Goal: Task Accomplishment & Management: Complete application form

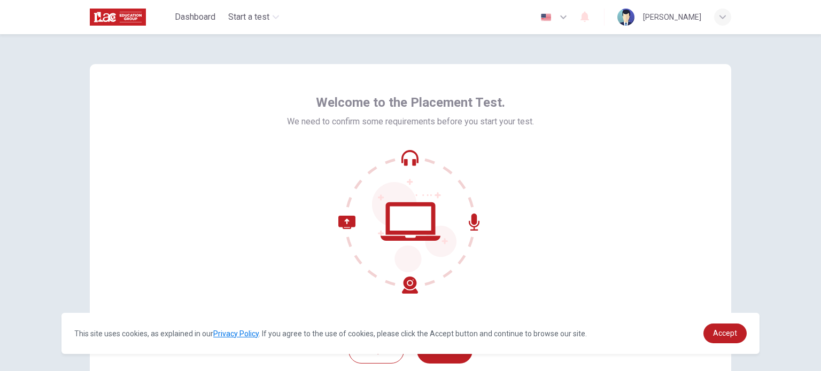
scroll to position [64, 0]
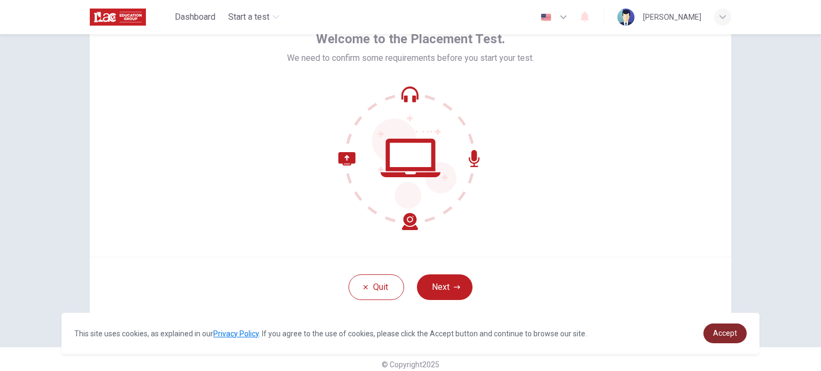
click at [720, 329] on link "Accept" at bounding box center [724, 334] width 43 height 20
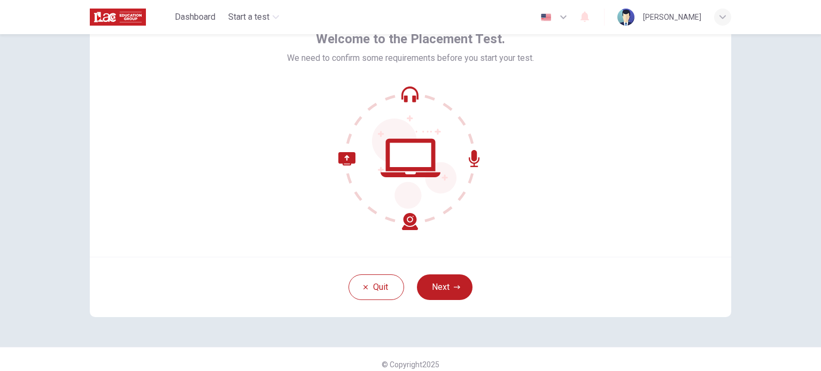
scroll to position [73, 0]
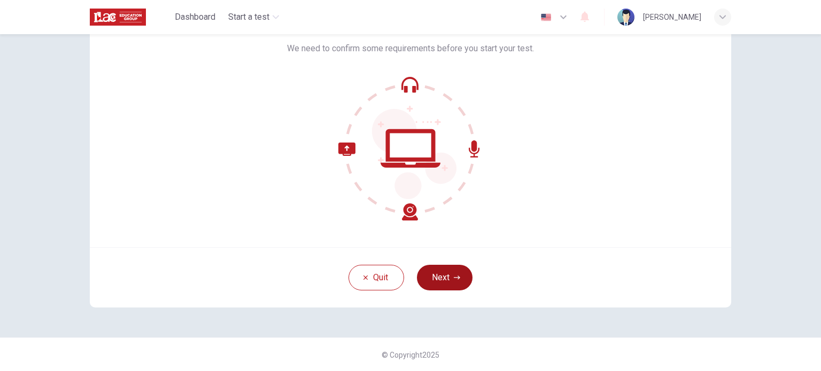
click at [444, 277] on button "Next" at bounding box center [445, 278] width 56 height 26
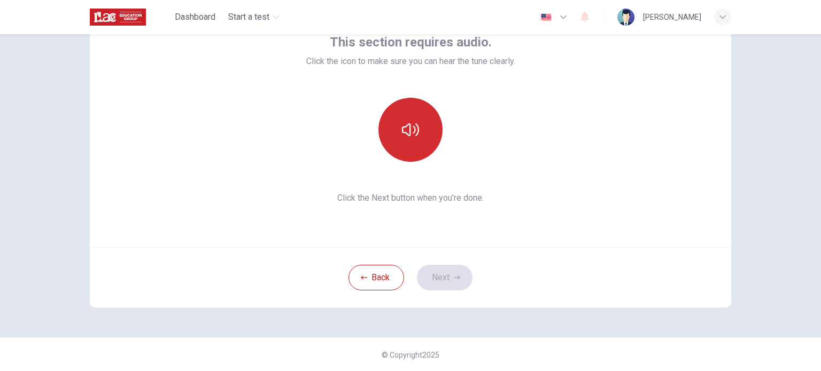
click at [406, 158] on button "button" at bounding box center [410, 130] width 64 height 64
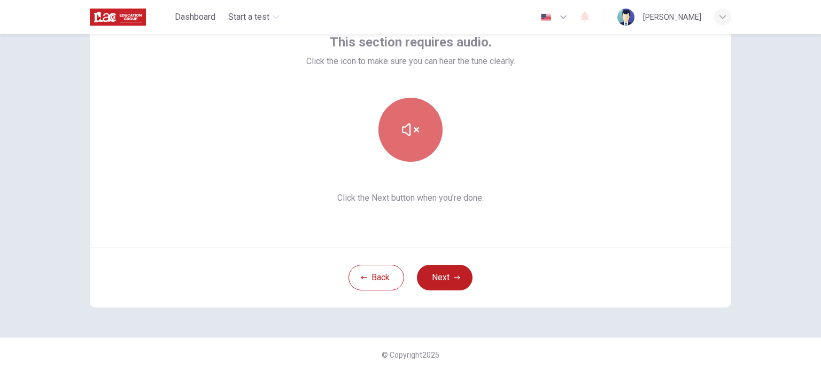
click at [398, 109] on button "button" at bounding box center [410, 130] width 64 height 64
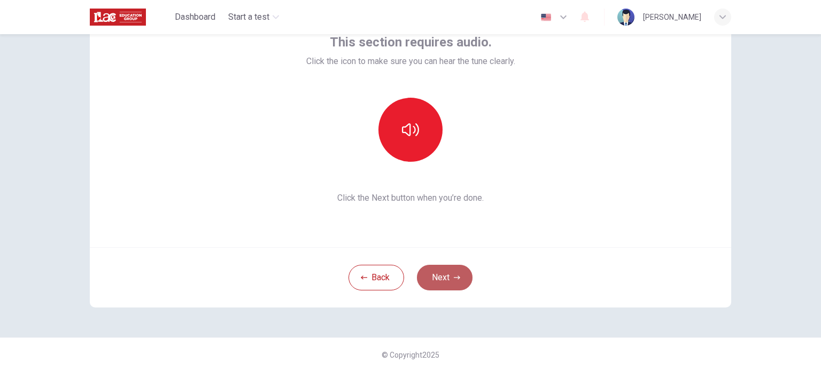
click at [459, 276] on button "Next" at bounding box center [445, 278] width 56 height 26
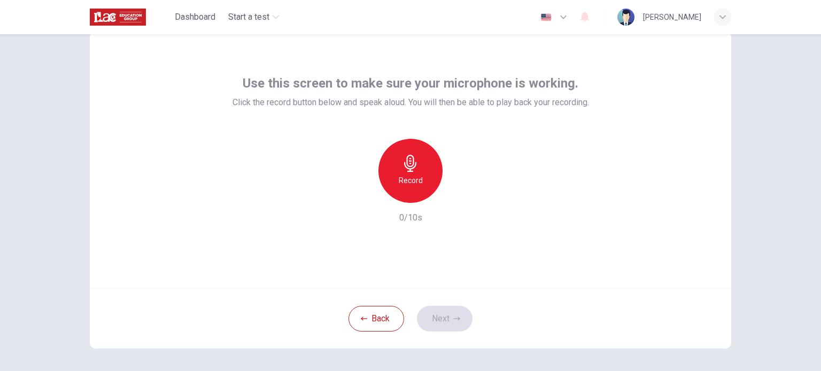
scroll to position [32, 0]
click at [436, 152] on div "Record" at bounding box center [410, 171] width 115 height 64
click at [402, 168] on icon "button" at bounding box center [410, 163] width 17 height 17
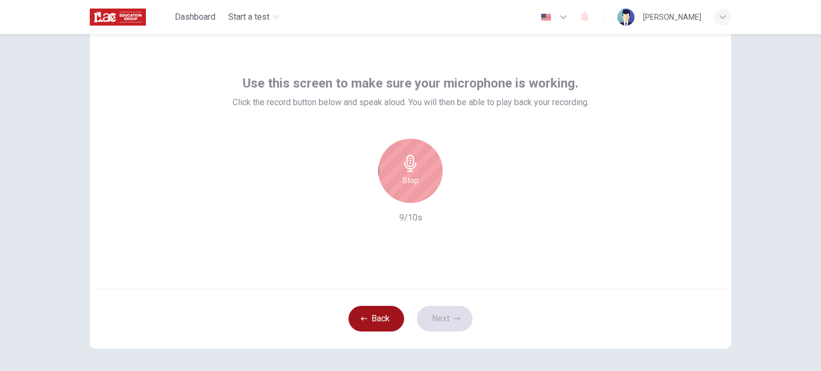
click at [363, 313] on button "Back" at bounding box center [377, 319] width 56 height 26
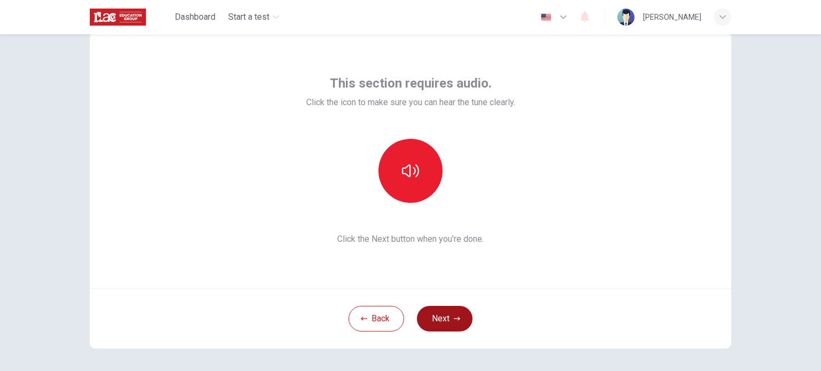
click at [433, 324] on button "Next" at bounding box center [445, 319] width 56 height 26
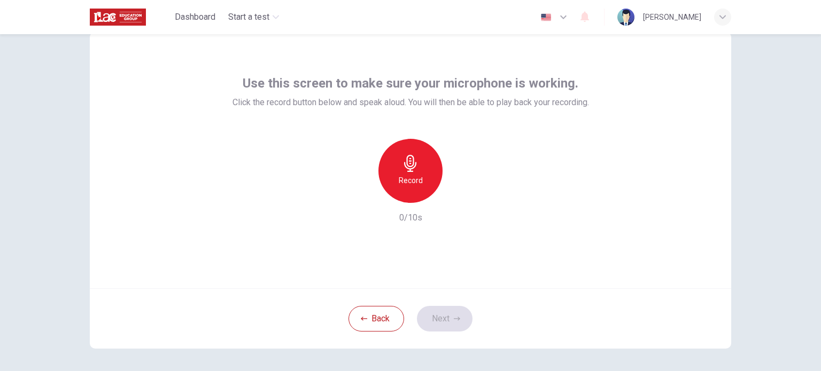
click at [412, 180] on h6 "Record" at bounding box center [411, 180] width 24 height 13
click at [454, 319] on icon "button" at bounding box center [457, 319] width 6 height 6
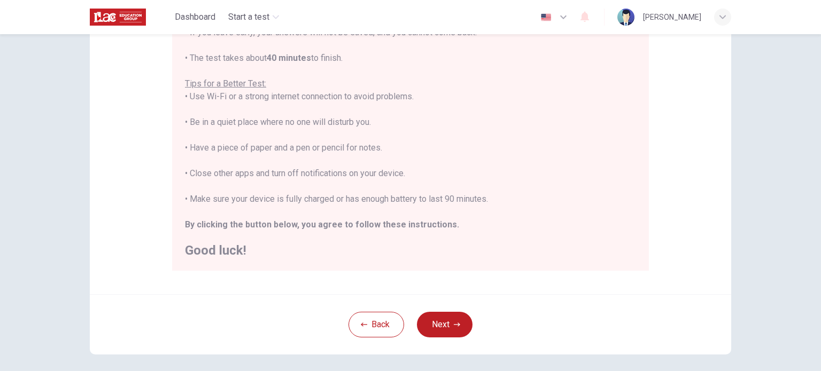
scroll to position [222, 0]
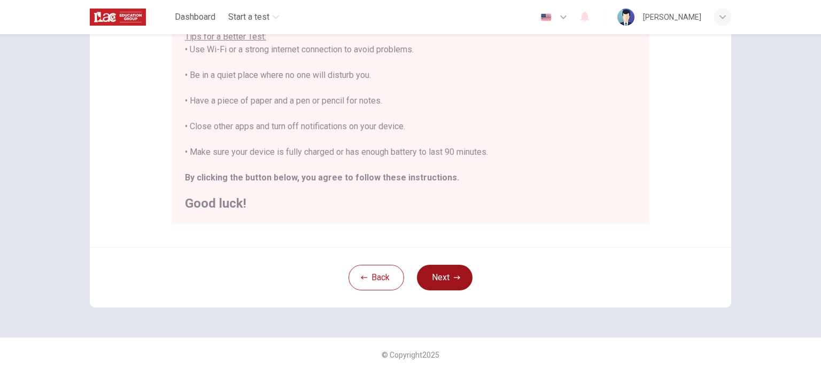
click at [454, 275] on icon "button" at bounding box center [457, 278] width 6 height 6
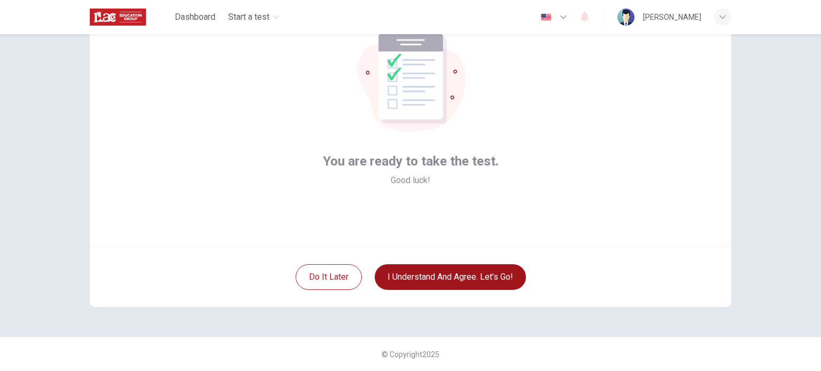
scroll to position [73, 0]
click at [452, 275] on button "I understand and agree. Let’s go!" at bounding box center [450, 278] width 151 height 26
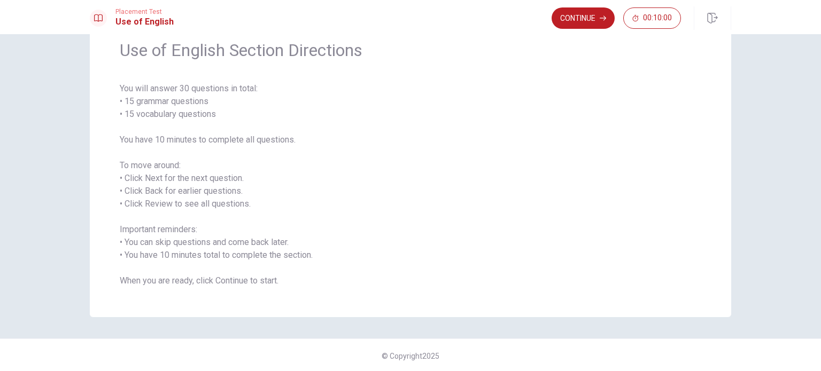
scroll to position [47, 0]
click at [586, 6] on div "Continue 00:10:00" at bounding box center [642, 18] width 180 height 24
click at [586, 22] on button "Continue" at bounding box center [583, 17] width 63 height 21
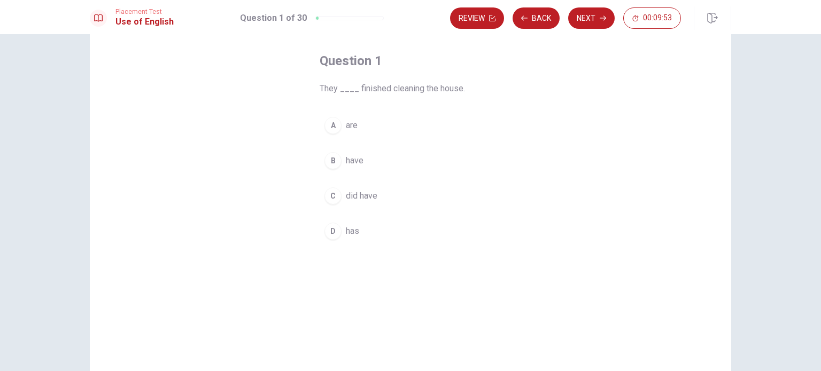
click at [346, 126] on span "are" at bounding box center [352, 125] width 12 height 13
click at [332, 168] on div "B" at bounding box center [332, 160] width 17 height 17
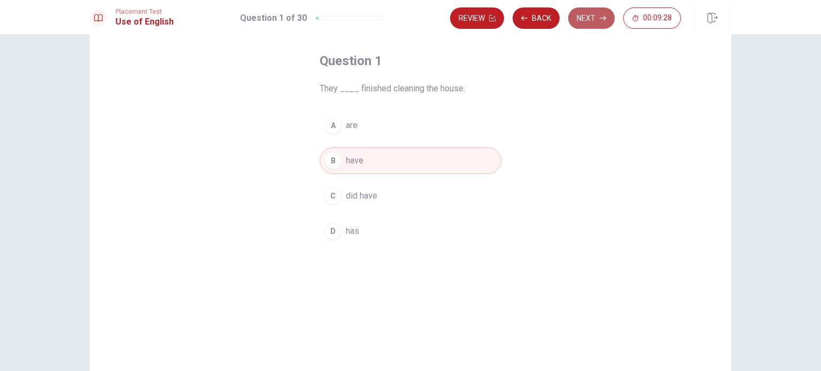
click at [596, 19] on button "Next" at bounding box center [591, 17] width 47 height 21
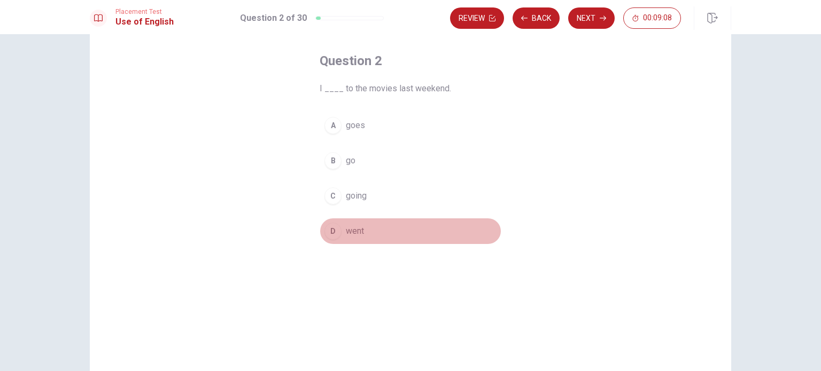
click at [384, 227] on button "D went" at bounding box center [411, 231] width 182 height 27
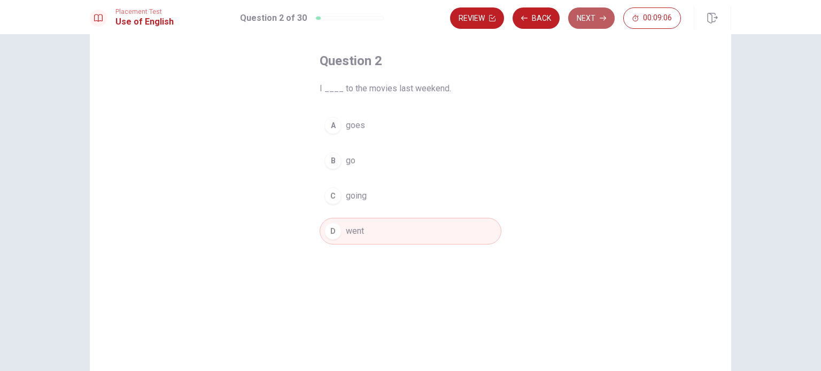
click at [605, 25] on button "Next" at bounding box center [591, 17] width 47 height 21
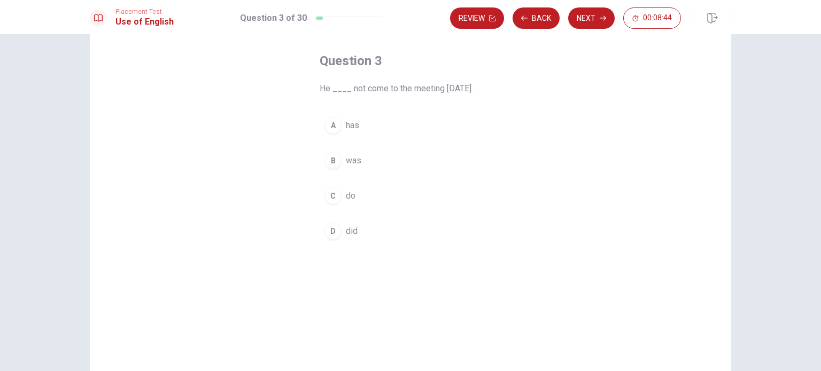
click at [494, 93] on span "He ____ not come to the meeting [DATE]." at bounding box center [411, 88] width 182 height 13
click at [354, 232] on span "did" at bounding box center [352, 231] width 12 height 13
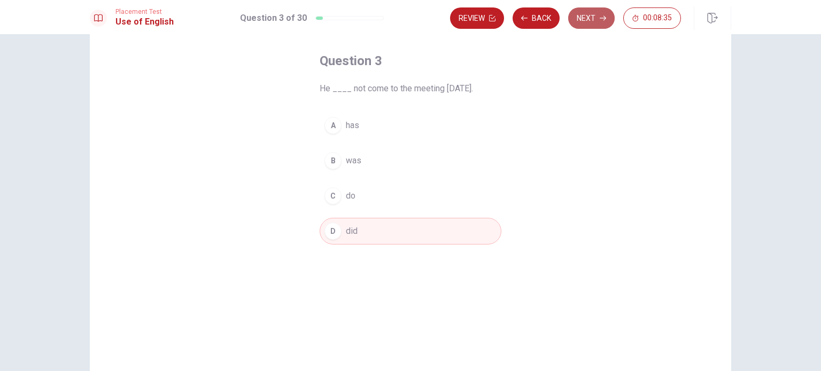
click at [586, 27] on button "Next" at bounding box center [591, 17] width 47 height 21
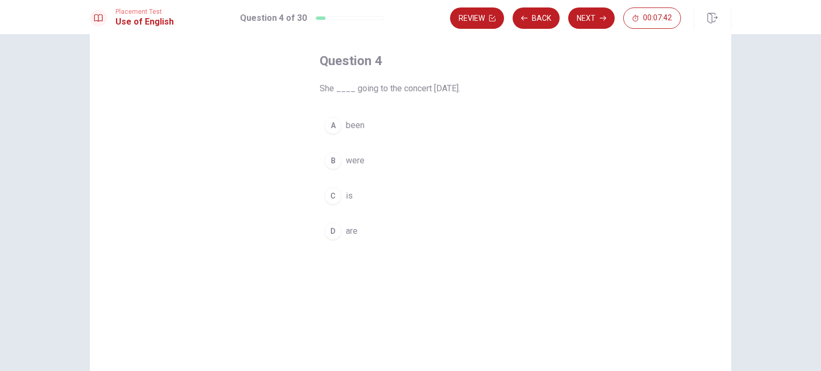
click at [346, 192] on span "is" at bounding box center [349, 196] width 7 height 13
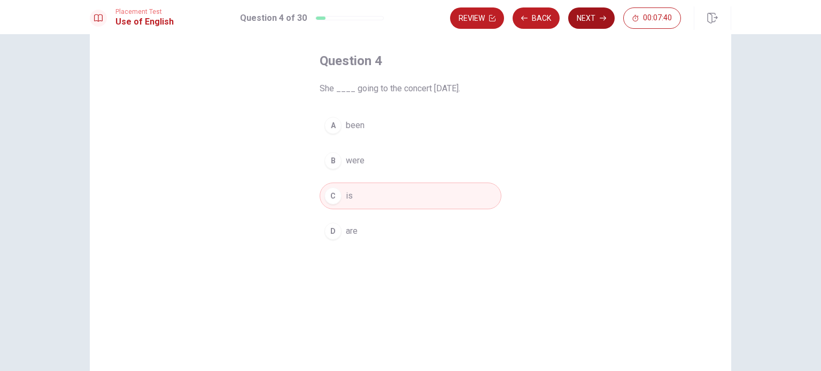
click at [594, 19] on button "Next" at bounding box center [591, 17] width 47 height 21
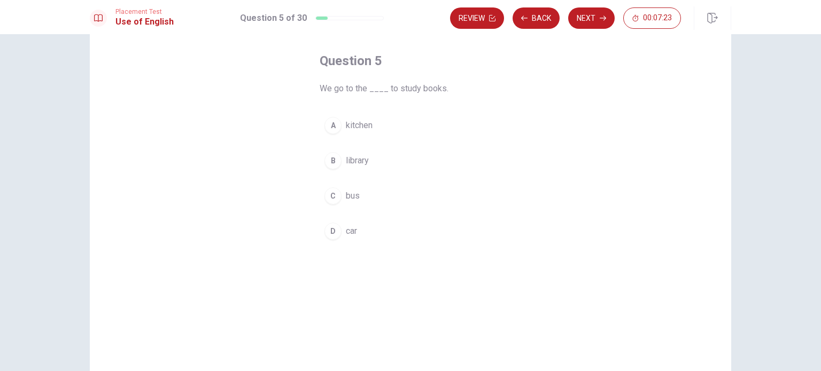
click at [349, 190] on span "bus" at bounding box center [353, 196] width 14 height 13
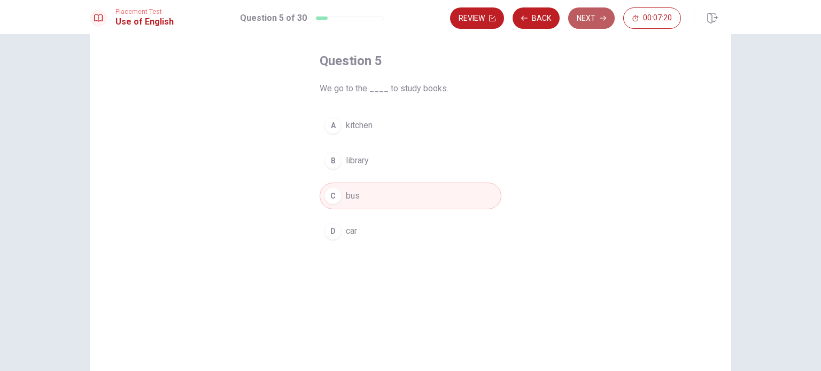
click at [585, 18] on button "Next" at bounding box center [591, 17] width 47 height 21
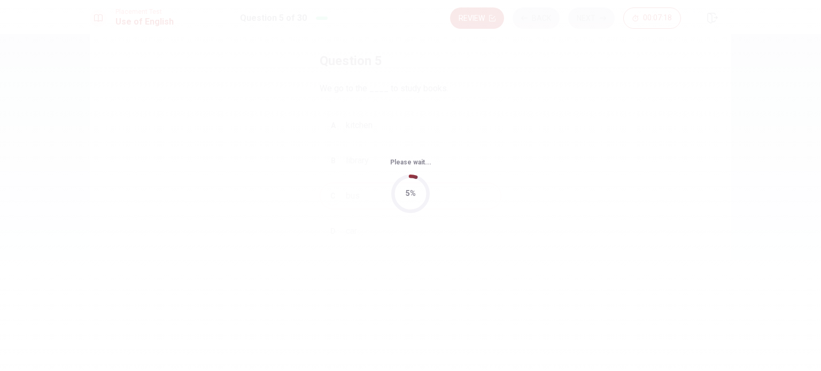
scroll to position [0, 0]
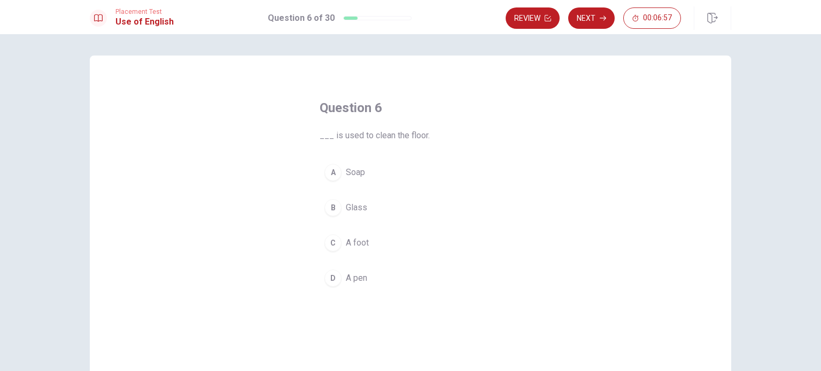
click at [361, 173] on span "Soap" at bounding box center [355, 172] width 19 height 13
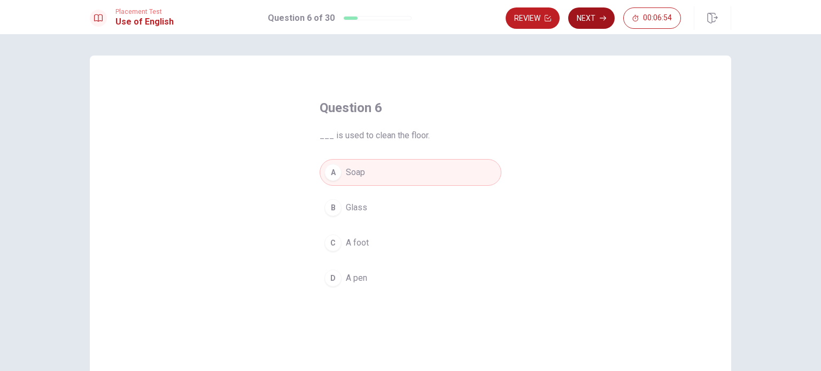
click at [602, 17] on icon "button" at bounding box center [603, 18] width 6 height 6
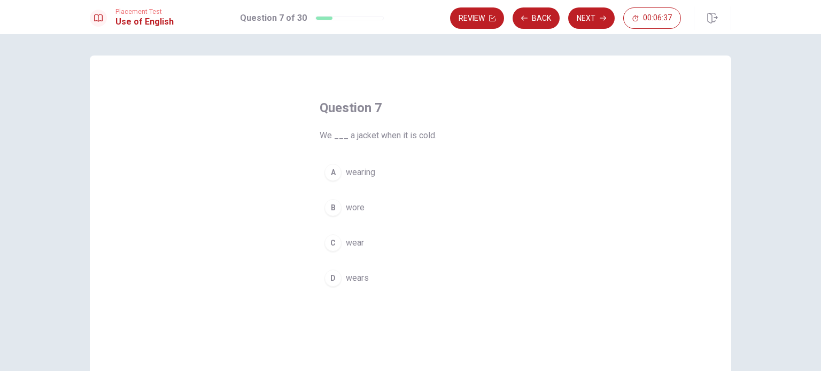
click at [349, 242] on span "wear" at bounding box center [355, 243] width 18 height 13
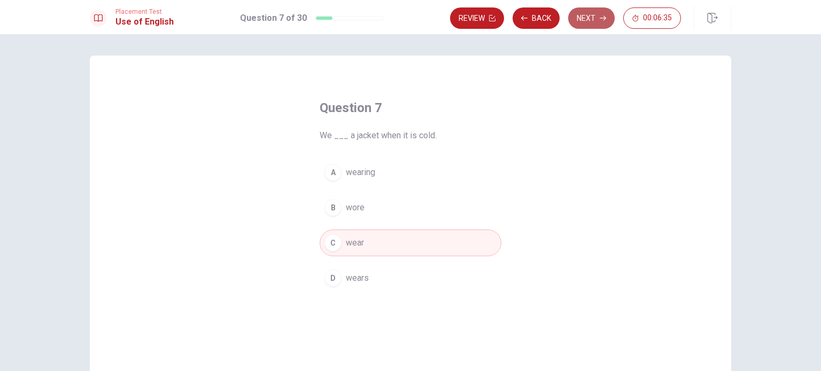
click at [588, 11] on button "Next" at bounding box center [591, 17] width 47 height 21
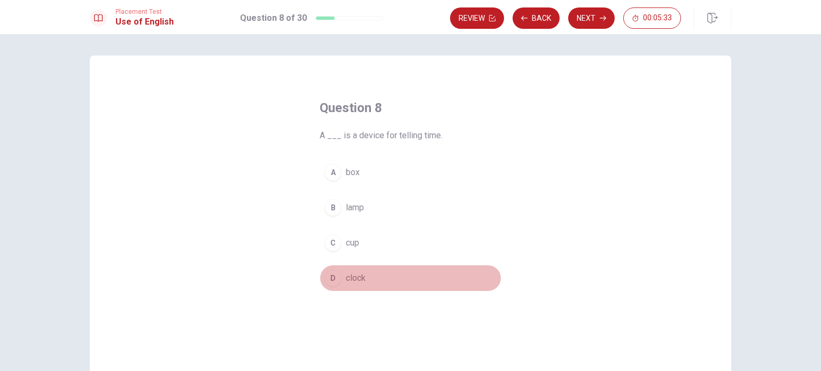
click at [354, 282] on span "clock" at bounding box center [356, 278] width 20 height 13
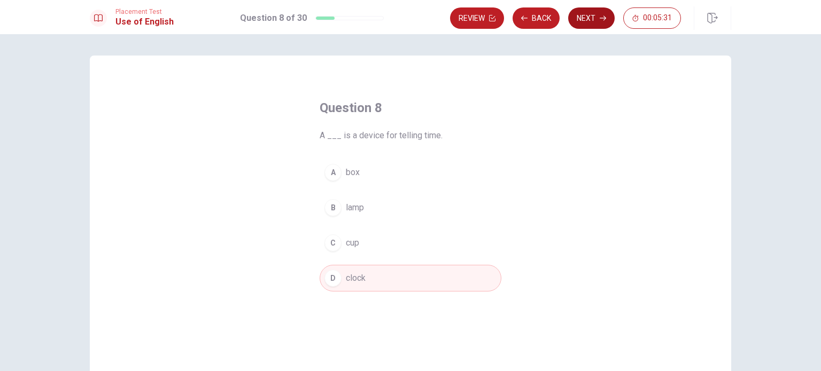
click at [593, 24] on button "Next" at bounding box center [591, 17] width 47 height 21
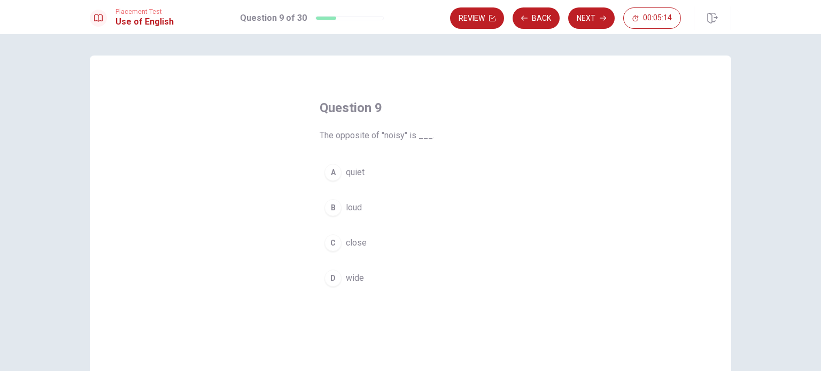
click at [373, 168] on button "A quiet" at bounding box center [411, 172] width 182 height 27
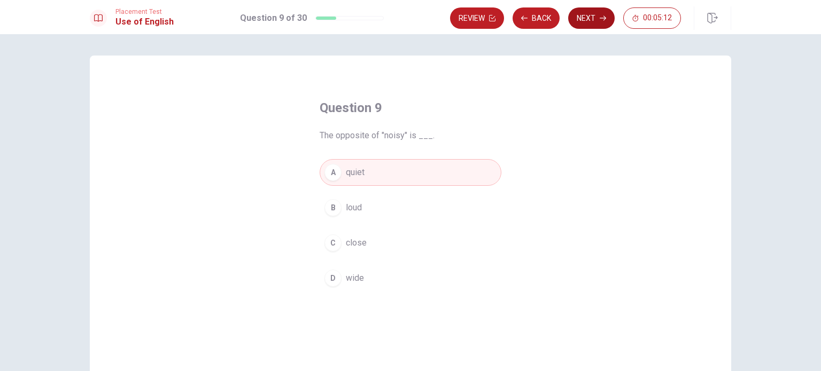
click at [595, 24] on button "Next" at bounding box center [591, 17] width 47 height 21
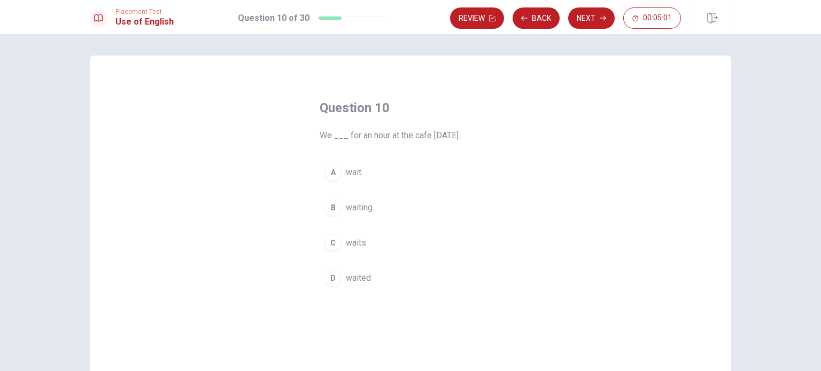
click at [374, 207] on button "B waiting" at bounding box center [411, 208] width 182 height 27
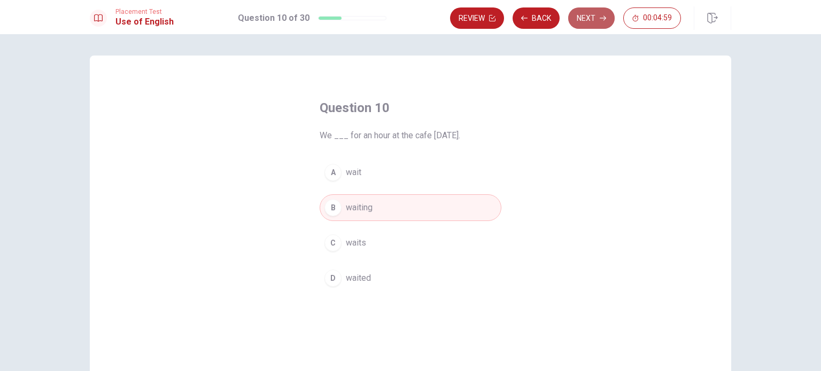
click at [595, 11] on button "Next" at bounding box center [591, 17] width 47 height 21
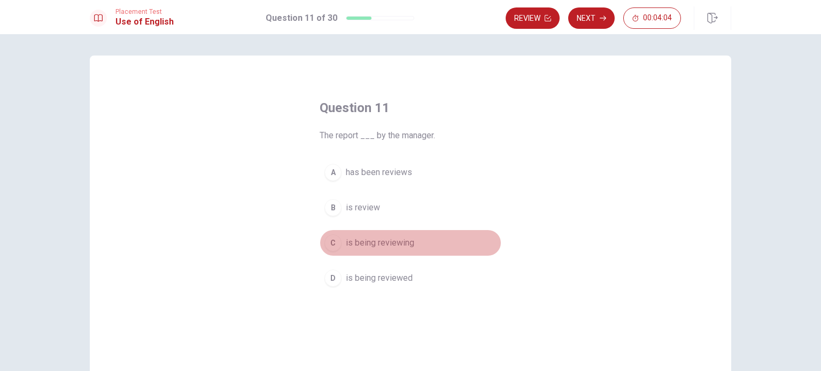
click at [384, 239] on span "is being reviewing" at bounding box center [380, 243] width 68 height 13
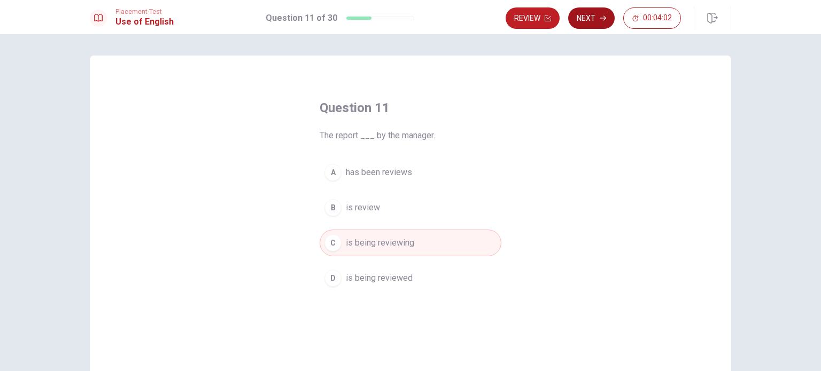
click at [584, 16] on button "Next" at bounding box center [591, 17] width 47 height 21
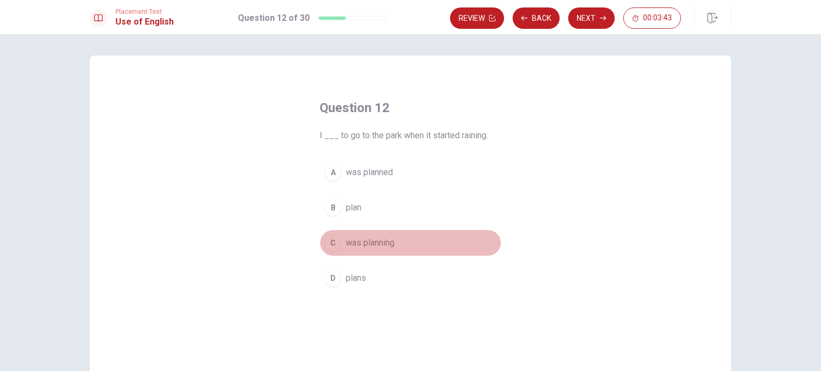
click at [368, 247] on span "was planning" at bounding box center [370, 243] width 49 height 13
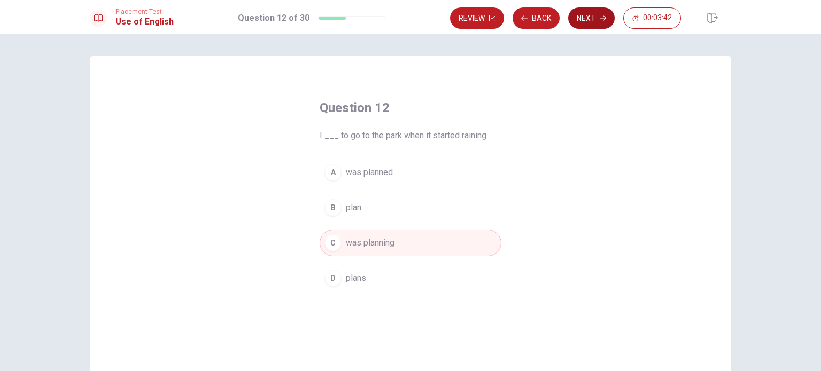
click at [578, 13] on button "Next" at bounding box center [591, 17] width 47 height 21
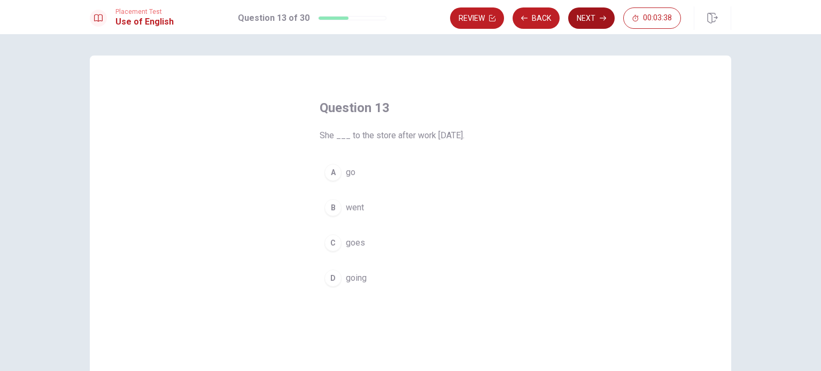
click at [578, 13] on button "Next" at bounding box center [591, 17] width 47 height 21
click at [549, 18] on button "Back" at bounding box center [536, 17] width 47 height 21
click at [330, 176] on div "A" at bounding box center [332, 172] width 17 height 17
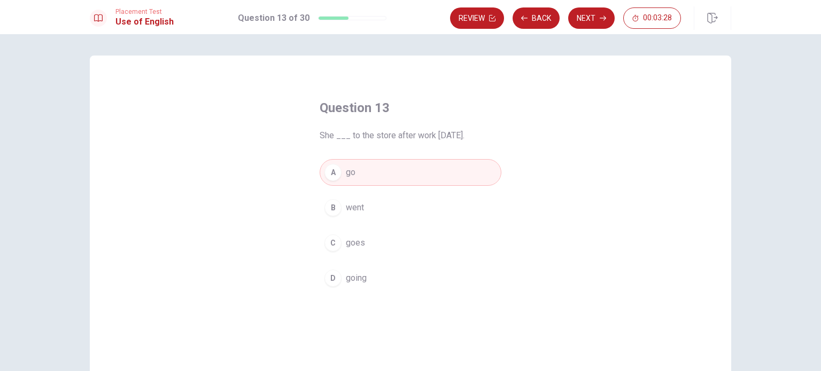
click at [577, 6] on div "Review Back Next 00:03:28" at bounding box center [590, 18] width 281 height 24
click at [581, 14] on button "Next" at bounding box center [591, 17] width 47 height 21
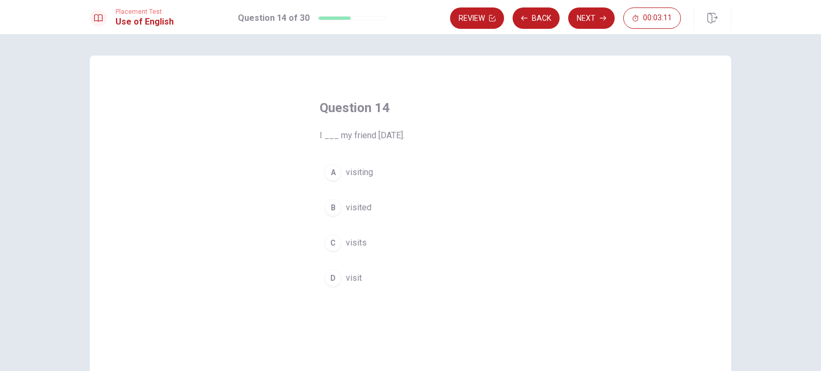
click at [357, 203] on span "visited" at bounding box center [359, 208] width 26 height 13
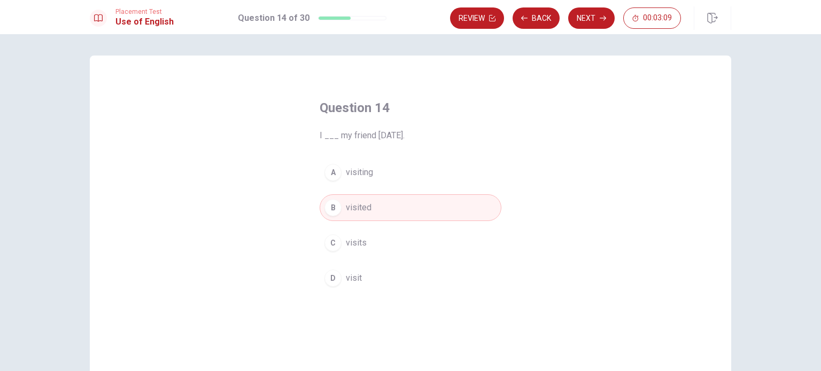
click at [589, 29] on div "Review Back Next 00:03:09" at bounding box center [590, 18] width 281 height 24
click at [604, 14] on button "Next" at bounding box center [591, 17] width 47 height 21
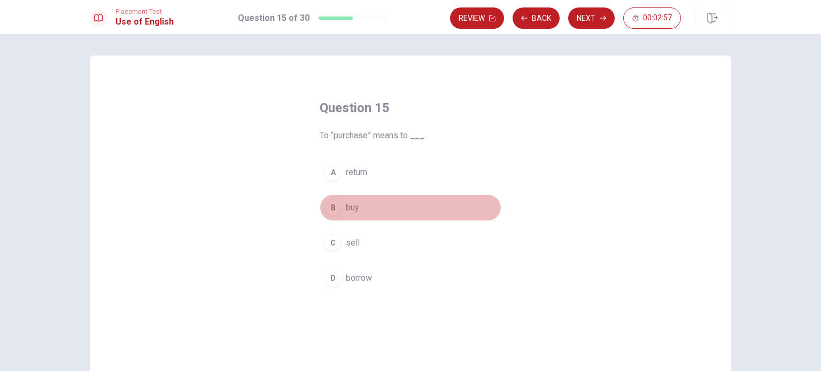
click at [348, 205] on span "buy" at bounding box center [352, 208] width 13 height 13
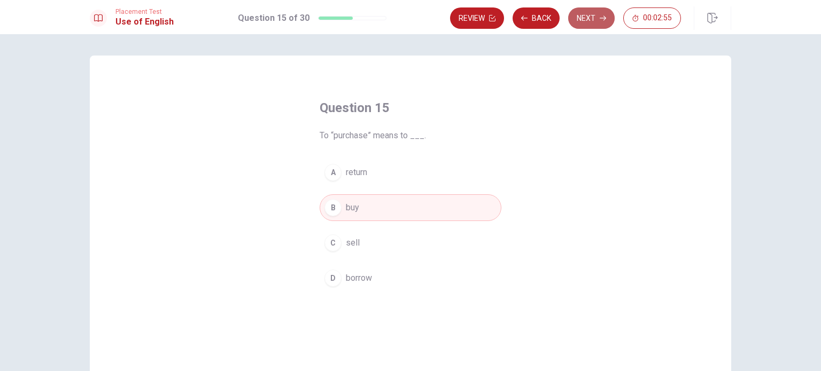
click at [582, 17] on button "Next" at bounding box center [591, 17] width 47 height 21
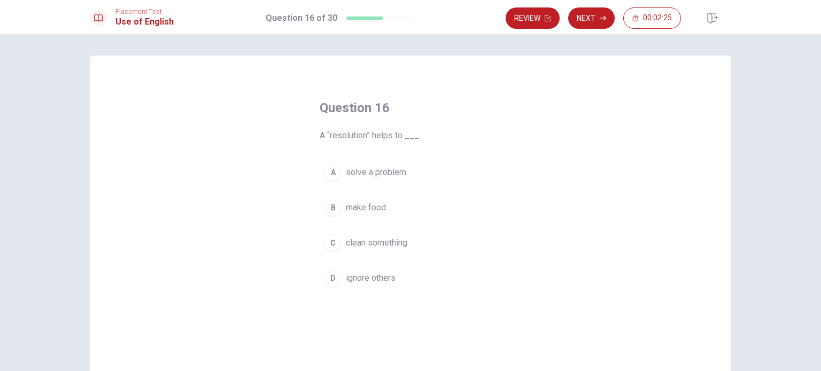
click at [351, 181] on button "A solve a problem" at bounding box center [411, 172] width 182 height 27
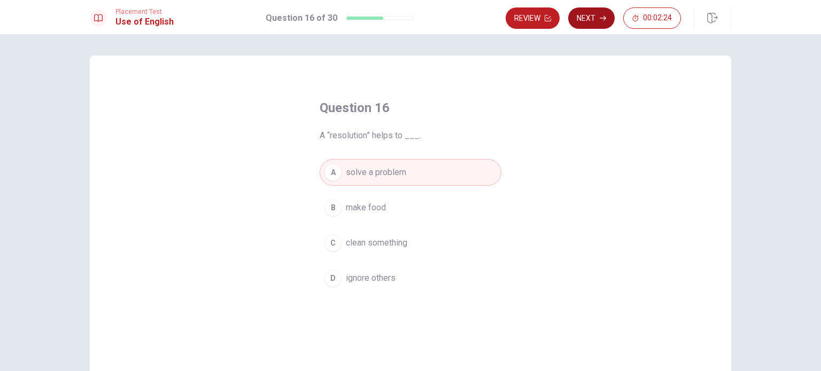
click at [586, 24] on button "Next" at bounding box center [591, 17] width 47 height 21
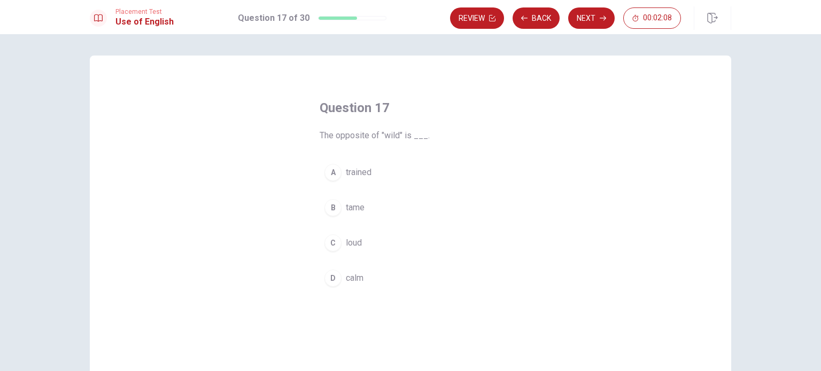
click at [356, 209] on span "tame" at bounding box center [355, 208] width 19 height 13
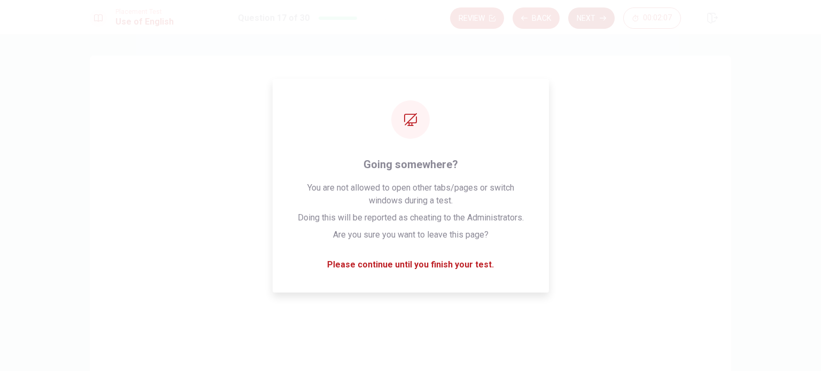
click at [575, 19] on button "Next" at bounding box center [591, 17] width 47 height 21
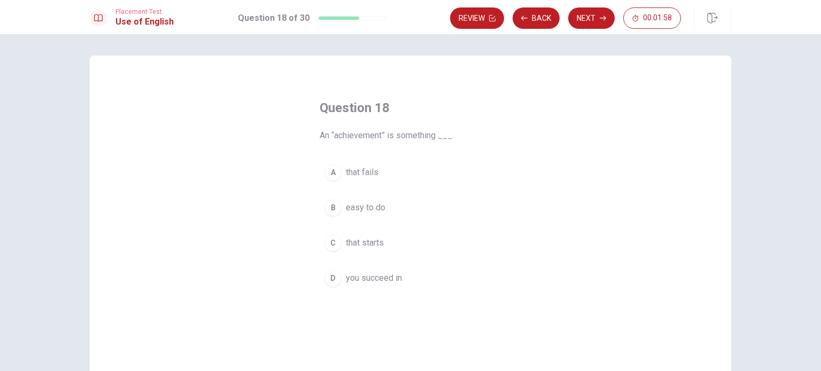
click at [368, 175] on span "that fails" at bounding box center [362, 172] width 33 height 13
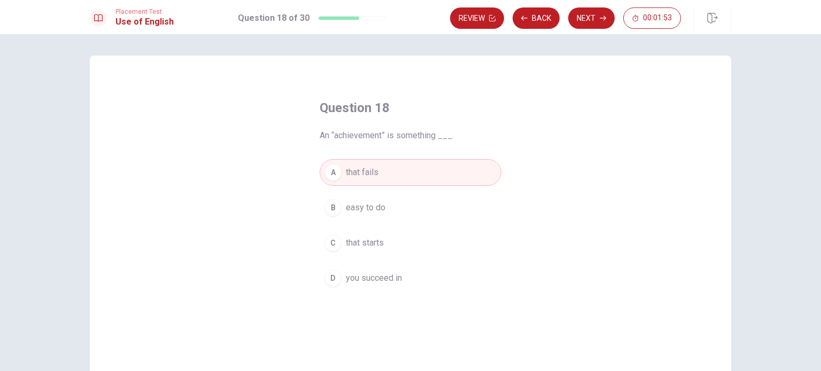
click at [397, 282] on span "you succeed in" at bounding box center [374, 278] width 56 height 13
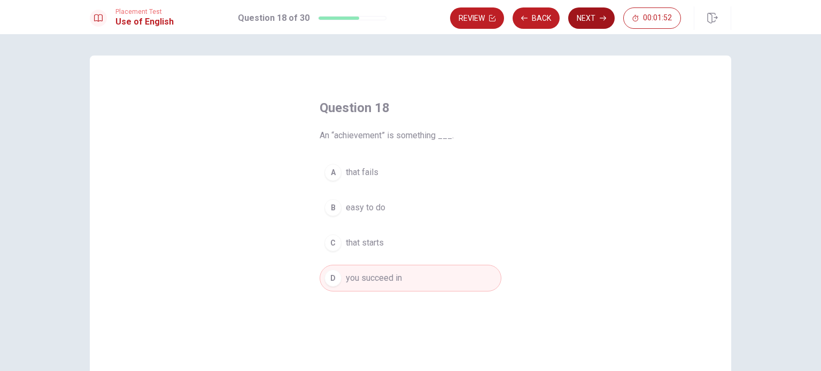
click at [578, 21] on button "Next" at bounding box center [591, 17] width 47 height 21
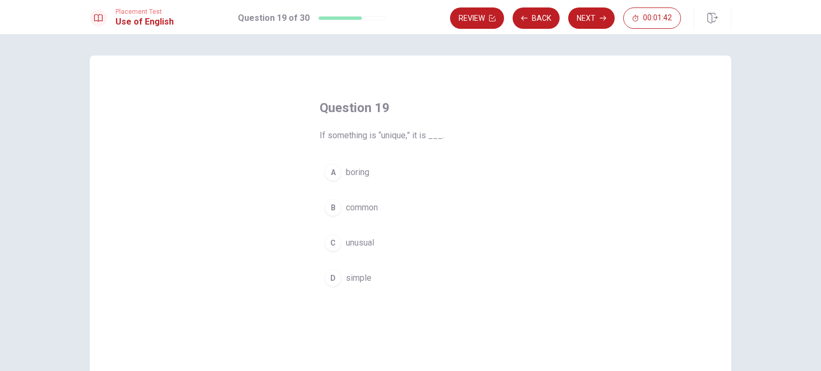
click at [368, 205] on span "common" at bounding box center [362, 208] width 32 height 13
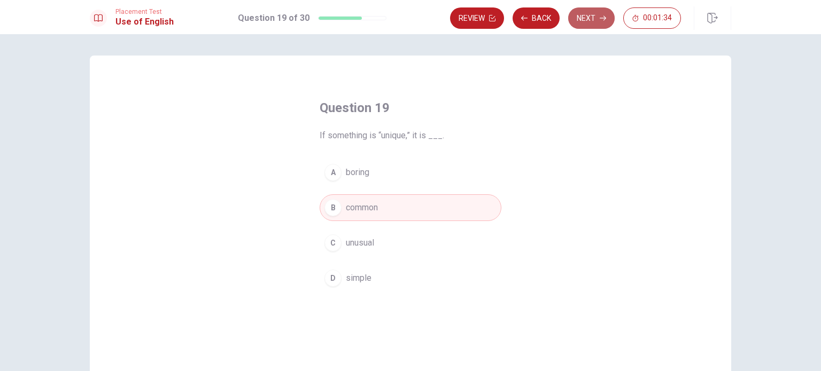
click at [592, 19] on button "Next" at bounding box center [591, 17] width 47 height 21
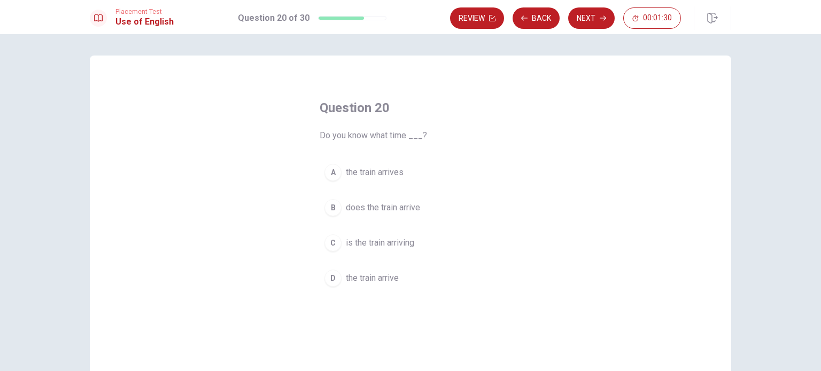
click at [531, 113] on div "Question 20 Do you know what time ___? A the train arrives B does the train arr…" at bounding box center [410, 241] width 641 height 371
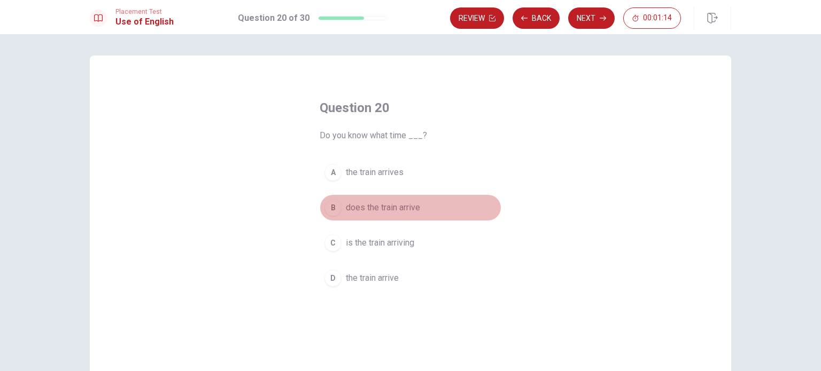
click at [382, 208] on span "does the train arrive" at bounding box center [383, 208] width 74 height 13
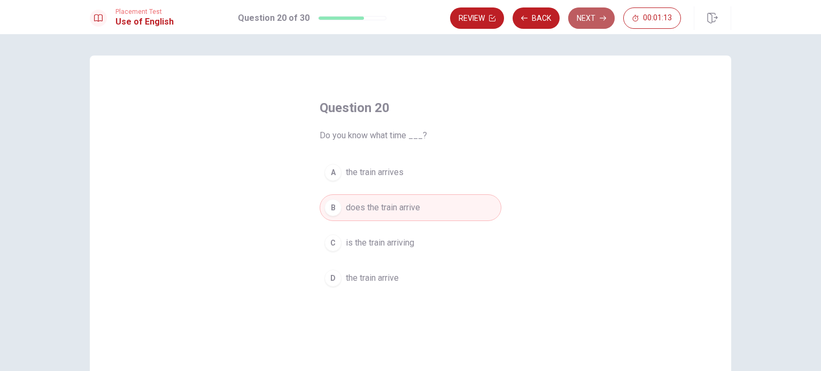
click at [609, 19] on button "Next" at bounding box center [591, 17] width 47 height 21
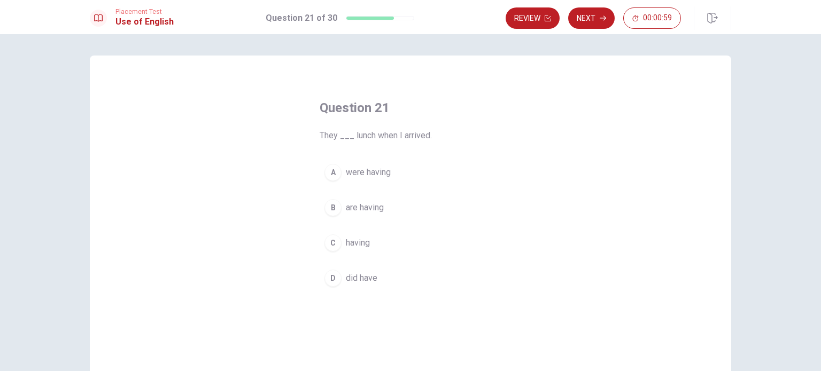
click at [357, 183] on button "A were having" at bounding box center [411, 172] width 182 height 27
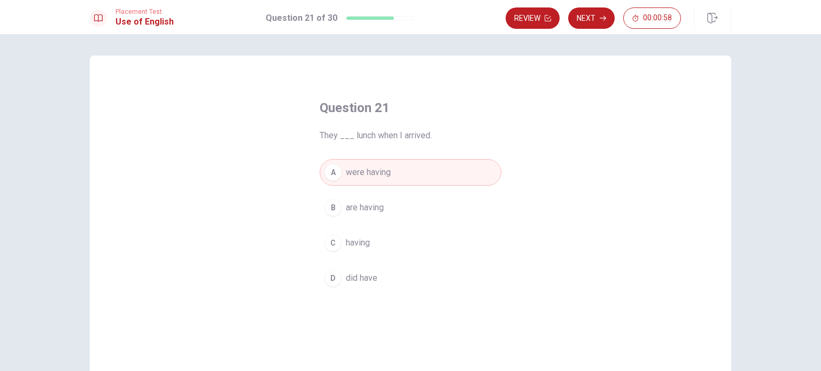
click at [580, 29] on div "Review Next 00:00:58" at bounding box center [619, 18] width 226 height 24
click at [592, 25] on button "Next" at bounding box center [591, 17] width 47 height 21
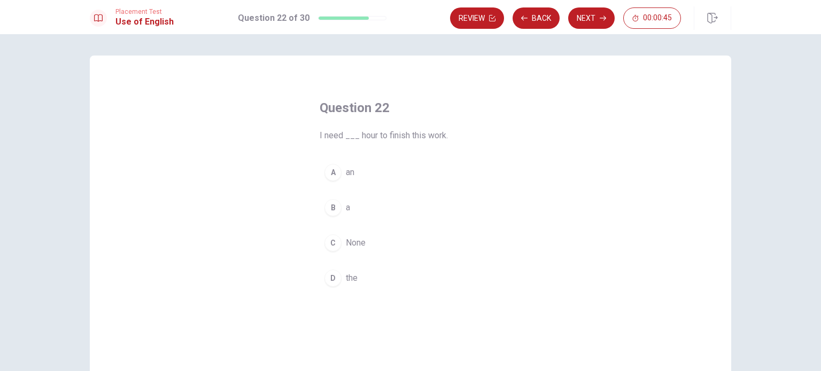
click at [331, 214] on div "B" at bounding box center [332, 207] width 17 height 17
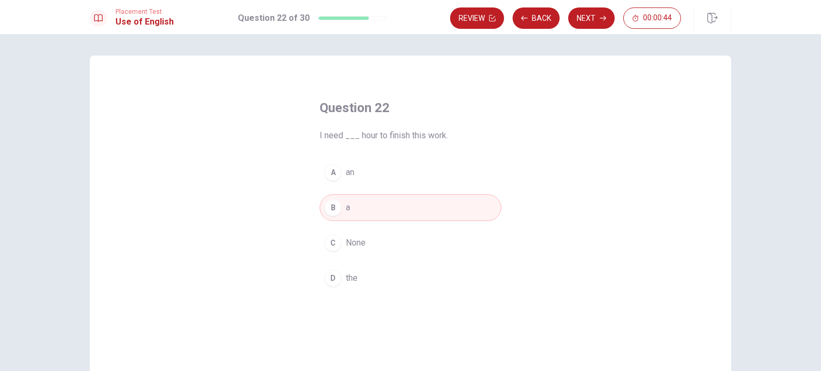
click at [346, 177] on span "an" at bounding box center [350, 172] width 9 height 13
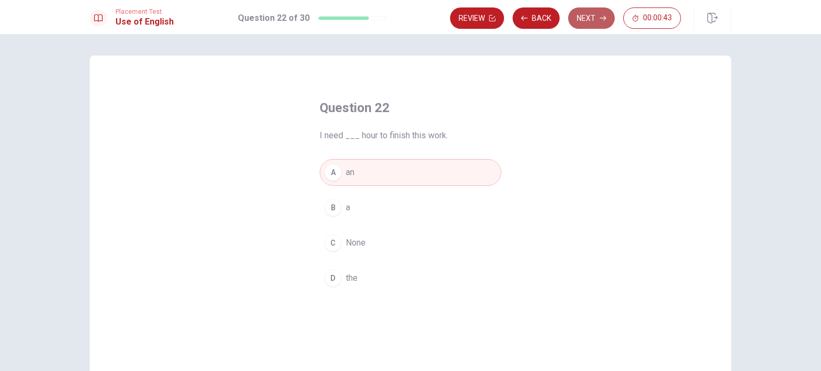
click at [594, 21] on button "Next" at bounding box center [591, 17] width 47 height 21
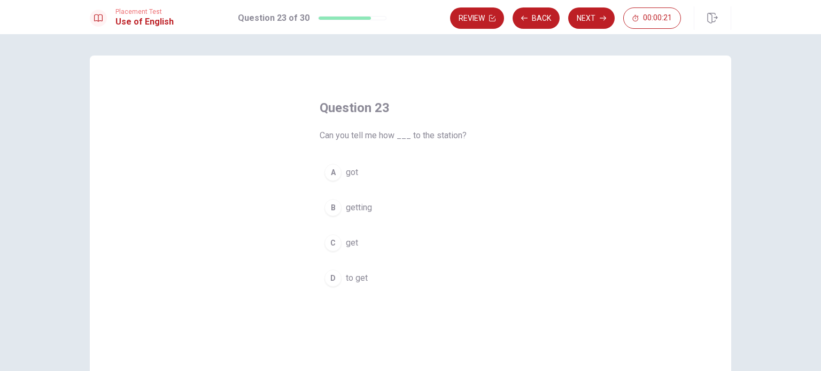
click at [348, 235] on button "C get" at bounding box center [411, 243] width 182 height 27
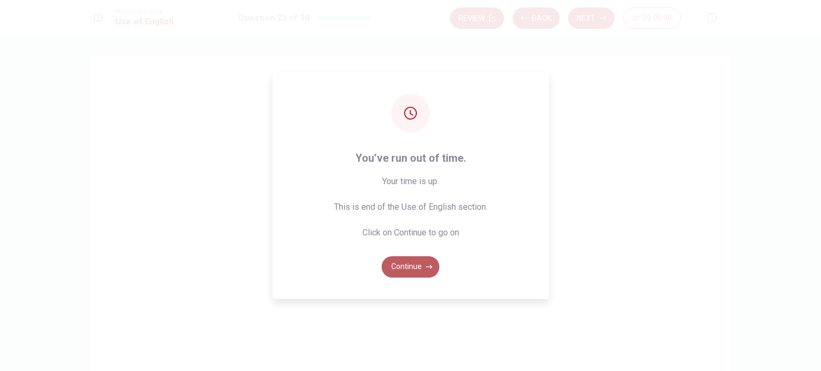
click at [424, 268] on button "Continue" at bounding box center [411, 267] width 58 height 21
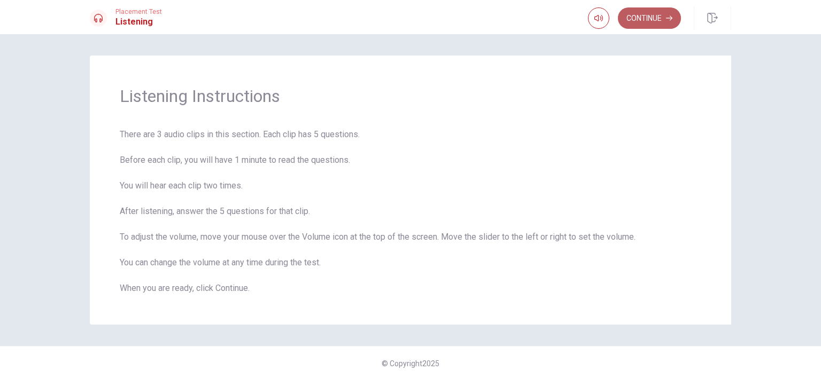
click at [651, 21] on button "Continue" at bounding box center [649, 17] width 63 height 21
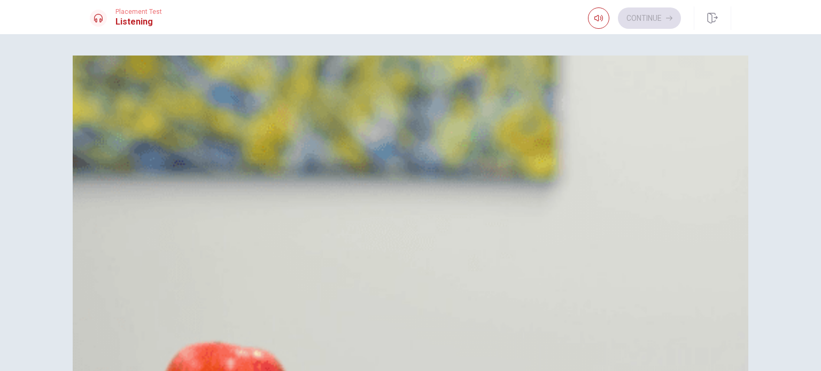
scroll to position [43, 0]
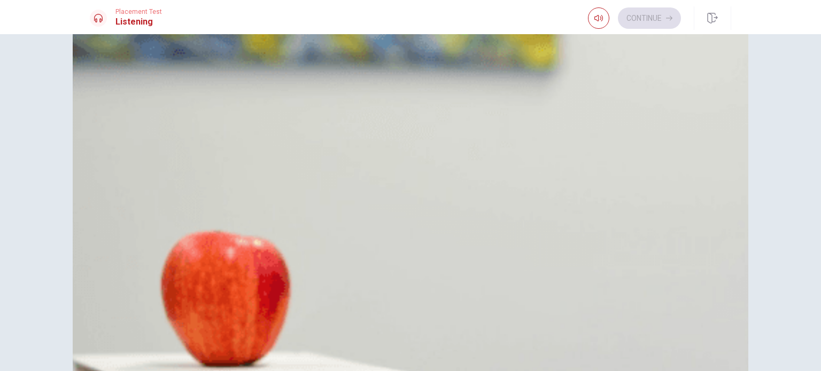
scroll to position [0, 0]
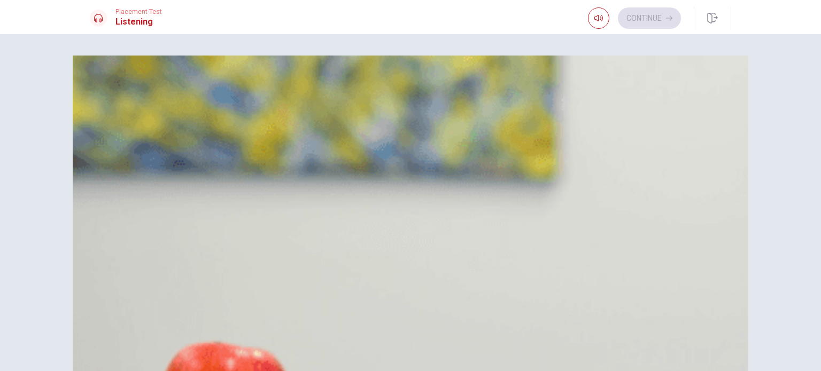
drag, startPoint x: 125, startPoint y: 150, endPoint x: 118, endPoint y: 150, distance: 7.0
drag, startPoint x: 124, startPoint y: 153, endPoint x: 99, endPoint y: 154, distance: 25.2
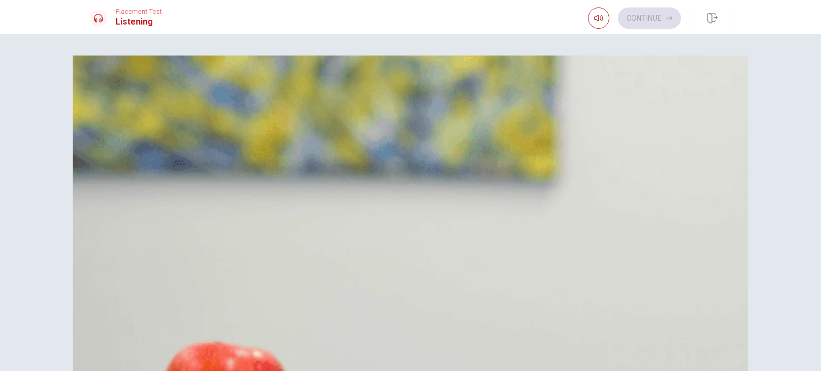
click at [448, 121] on button "A Drinks" at bounding box center [410, 107] width 641 height 27
type input "30"
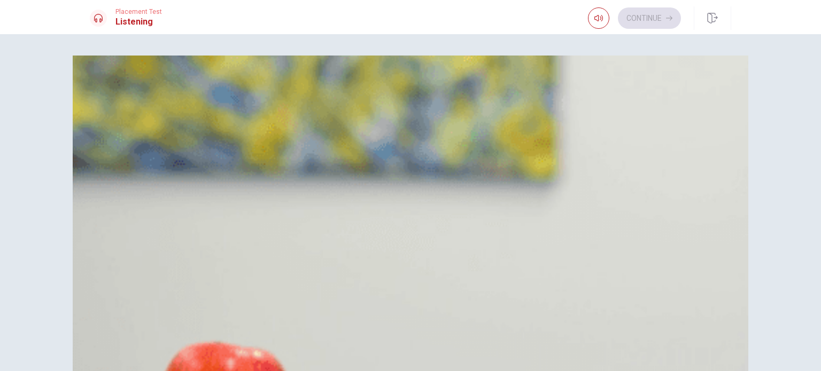
click at [421, 312] on button "D The woman" at bounding box center [410, 320] width 641 height 27
click at [425, 253] on button "B The man" at bounding box center [410, 266] width 641 height 27
click at [170, 366] on span "At a restaurant" at bounding box center [143, 372] width 54 height 13
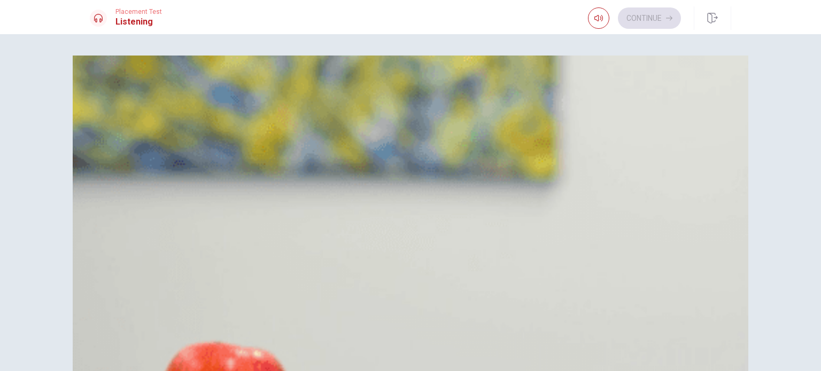
scroll to position [578, 0]
type input "49"
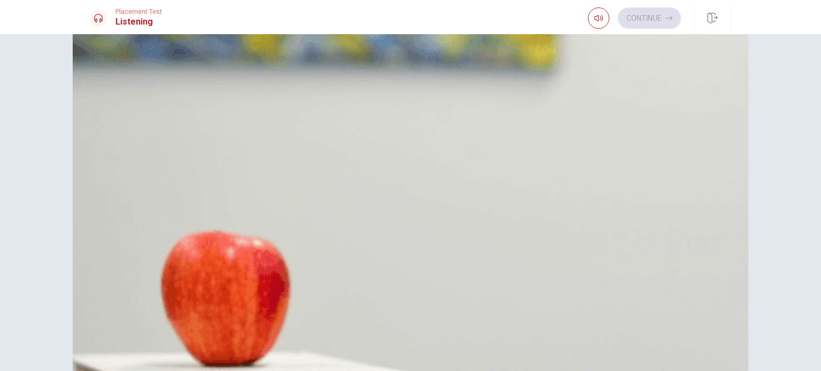
scroll to position [0, 0]
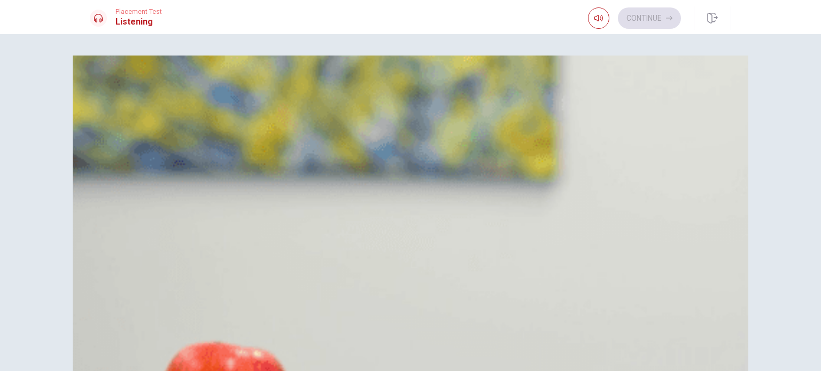
drag, startPoint x: 203, startPoint y: 159, endPoint x: 197, endPoint y: 159, distance: 6.4
drag, startPoint x: 202, startPoint y: 158, endPoint x: 168, endPoint y: 151, distance: 33.9
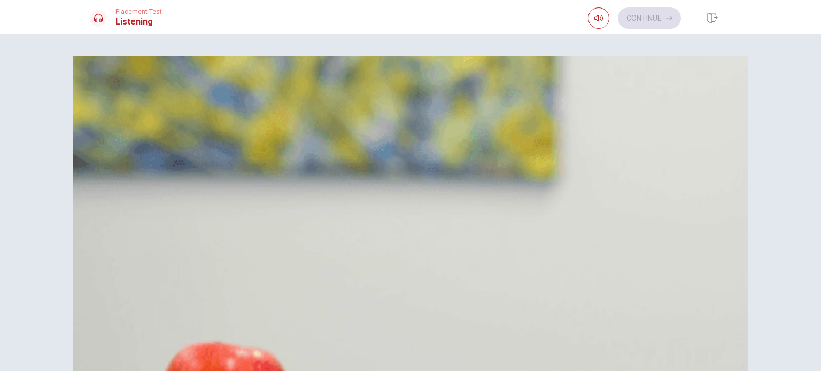
click at [601, 15] on icon "button" at bounding box center [598, 18] width 9 height 9
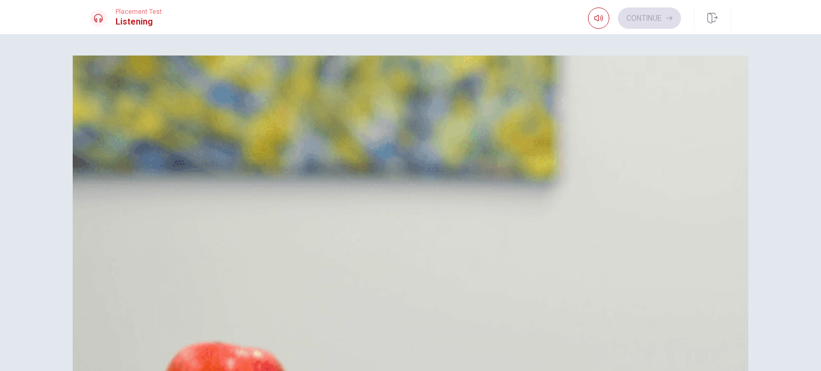
scroll to position [0, 0]
click at [597, 23] on button "button" at bounding box center [598, 17] width 21 height 21
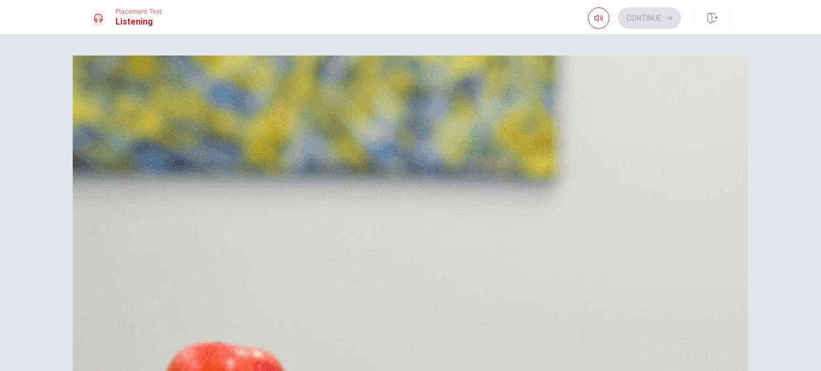
type input "66"
type input "0.5"
type input "66"
type input "0.6"
type input "66"
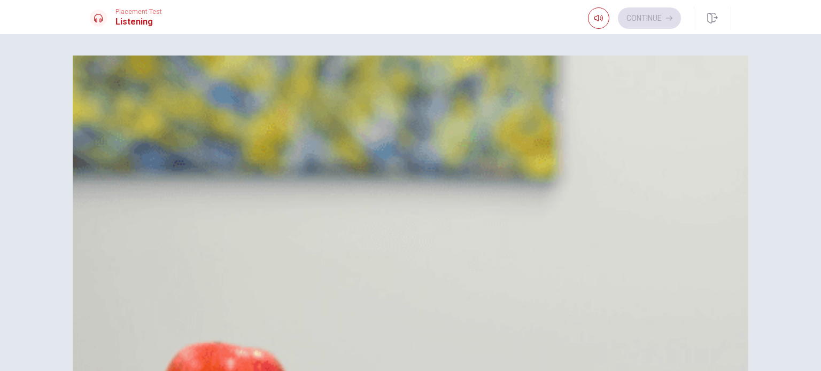
type input "1"
drag, startPoint x: 597, startPoint y: 38, endPoint x: 636, endPoint y: 33, distance: 39.9
click at [636, 33] on body "This site uses cookies, as explained in our Privacy Policy . If you agree to th…" at bounding box center [410, 185] width 821 height 371
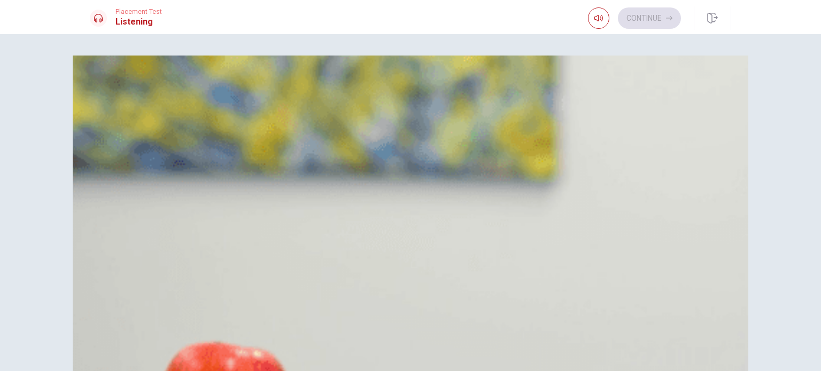
drag, startPoint x: 240, startPoint y: 157, endPoint x: 228, endPoint y: 155, distance: 11.9
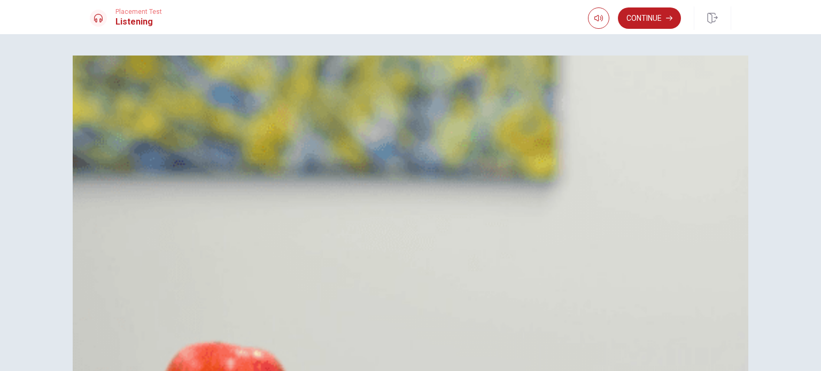
click at [665, 22] on button "Continue" at bounding box center [649, 17] width 63 height 21
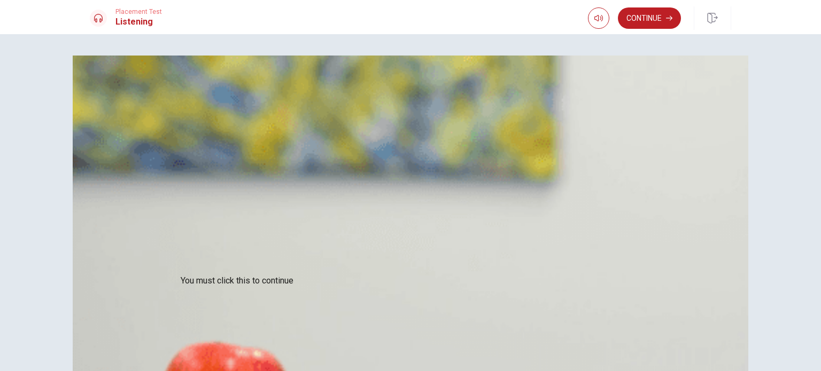
click at [107, 25] on div "Placement Test Listening" at bounding box center [126, 18] width 72 height 20
click at [132, 20] on h1 "Listening" at bounding box center [138, 22] width 47 height 13
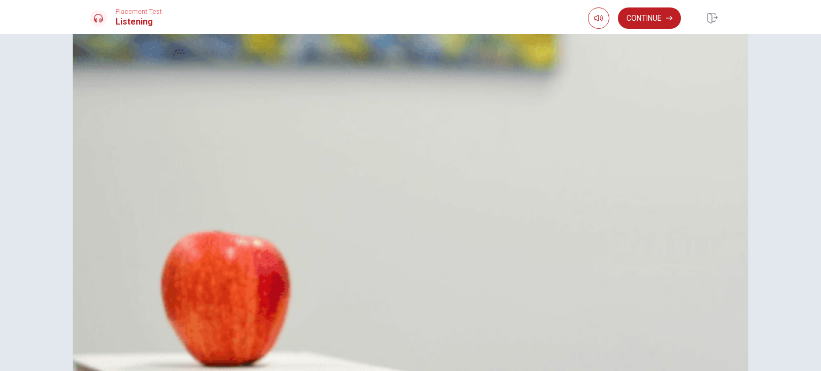
scroll to position [992, 0]
click at [646, 26] on button "Continue" at bounding box center [649, 17] width 63 height 21
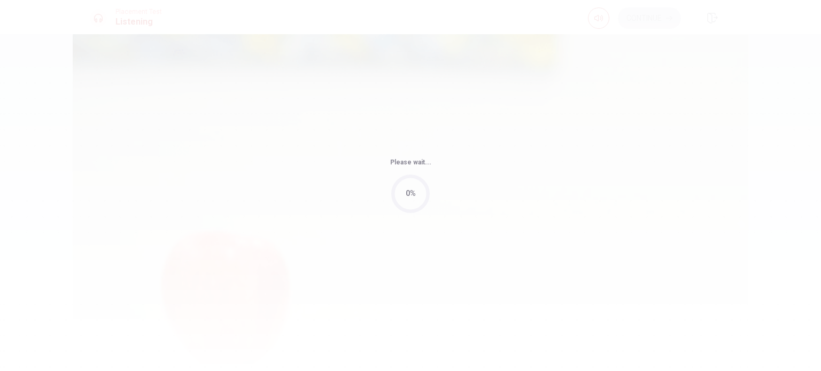
type input "80"
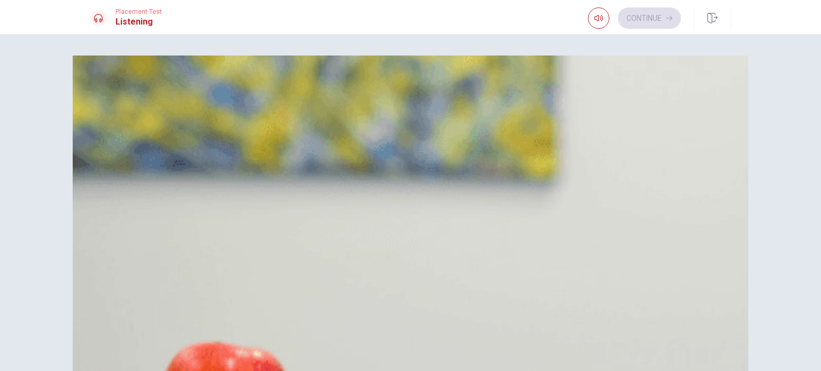
scroll to position [10, 0]
click at [140, 141] on span "Winter" at bounding box center [128, 134] width 24 height 13
click at [220, 234] on span "He asks for something else" at bounding box center [168, 240] width 104 height 13
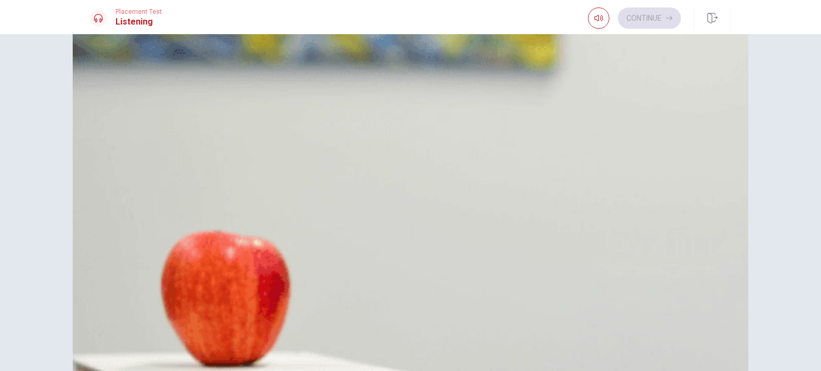
scroll to position [0, 0]
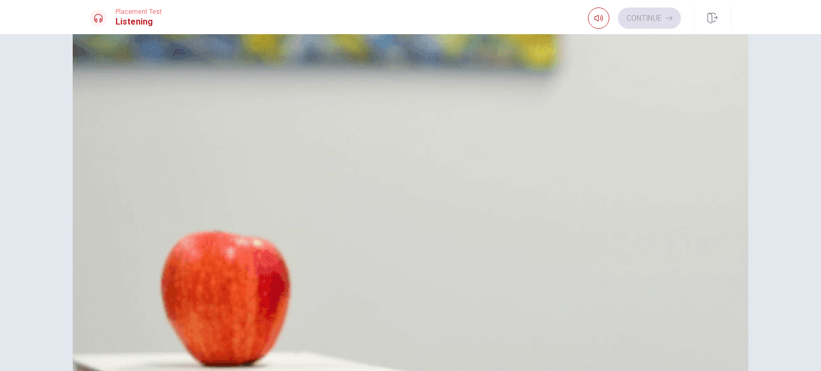
click at [157, 27] on h1 "Listening" at bounding box center [138, 22] width 47 height 13
click at [145, 24] on h1 "Listening" at bounding box center [138, 22] width 47 height 13
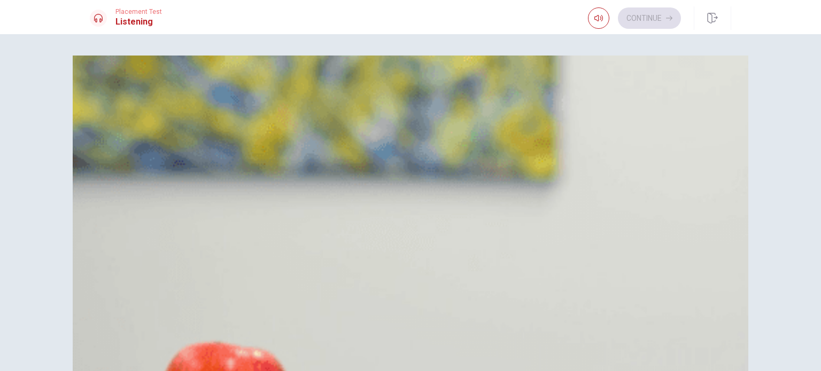
scroll to position [294, 0]
click at [483, 253] on button "B He says it sounds good" at bounding box center [410, 266] width 641 height 27
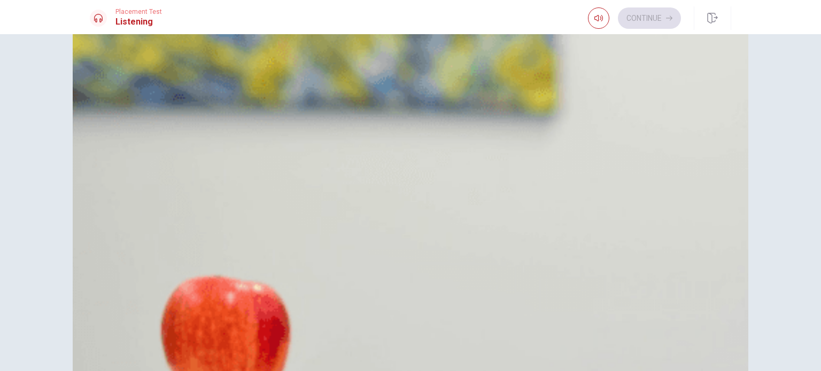
scroll to position [96, 0]
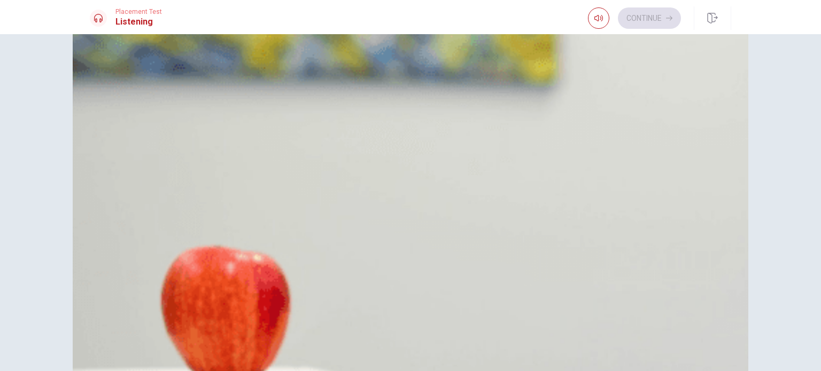
click at [660, 22] on button "Continue" at bounding box center [649, 17] width 63 height 21
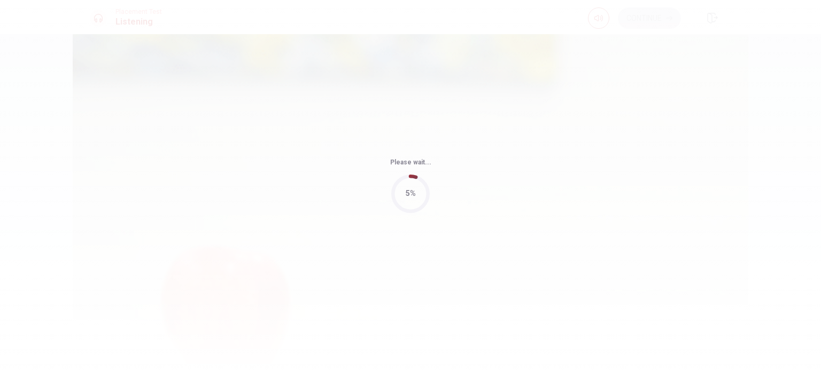
type input "46"
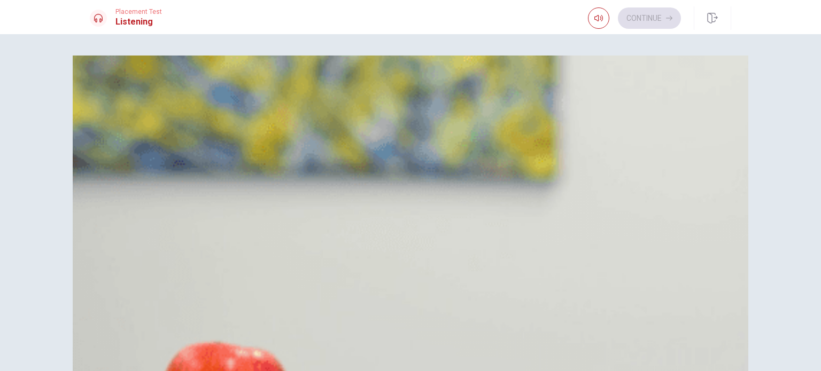
scroll to position [243, 0]
click at [468, 227] on button "A Now" at bounding box center [410, 240] width 641 height 27
type input "16"
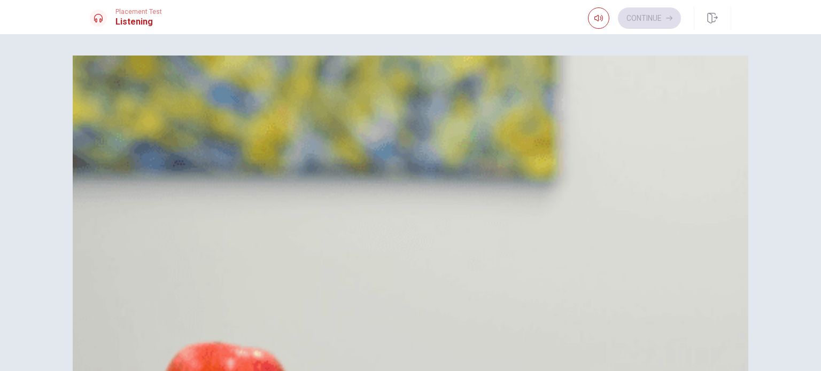
type input "20"
click at [200, 194] on span "Clear and professional" at bounding box center [158, 187] width 84 height 13
click at [454, 280] on button "C [DATE] morning" at bounding box center [410, 293] width 641 height 27
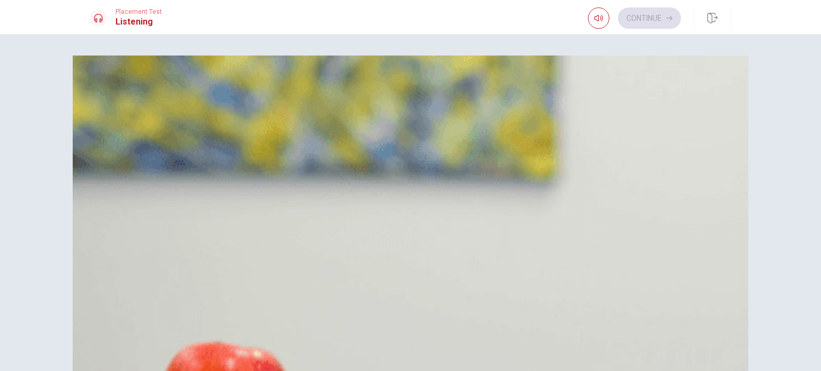
scroll to position [535, 0]
click at [446, 359] on button "A She is thankful" at bounding box center [410, 372] width 641 height 27
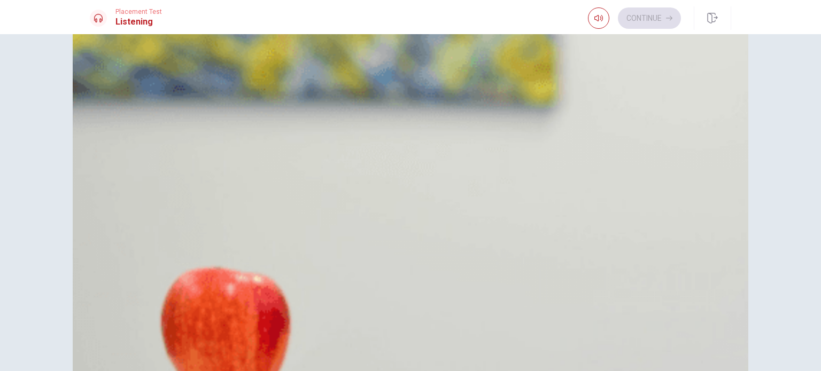
scroll to position [992, 0]
click at [651, 19] on button "Continue" at bounding box center [649, 17] width 63 height 21
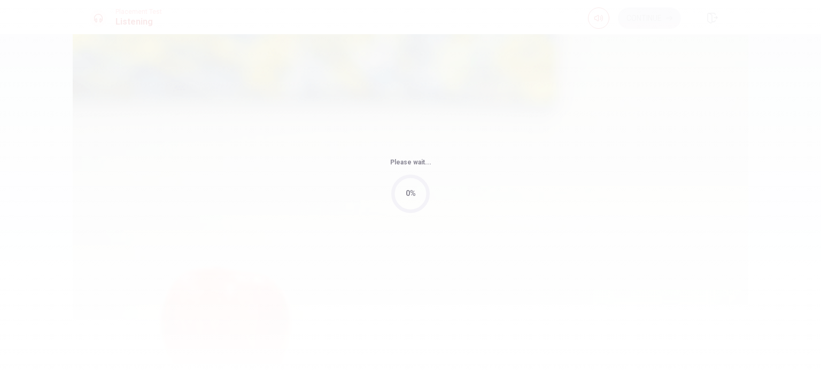
type input "90"
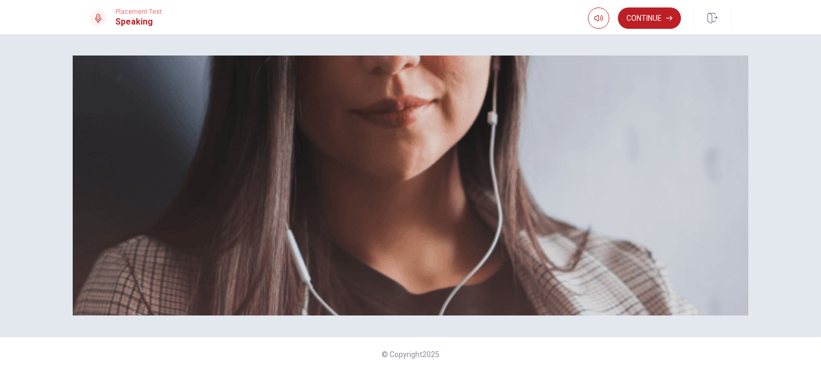
scroll to position [51, 0]
click at [652, 21] on button "Continue" at bounding box center [649, 17] width 63 height 21
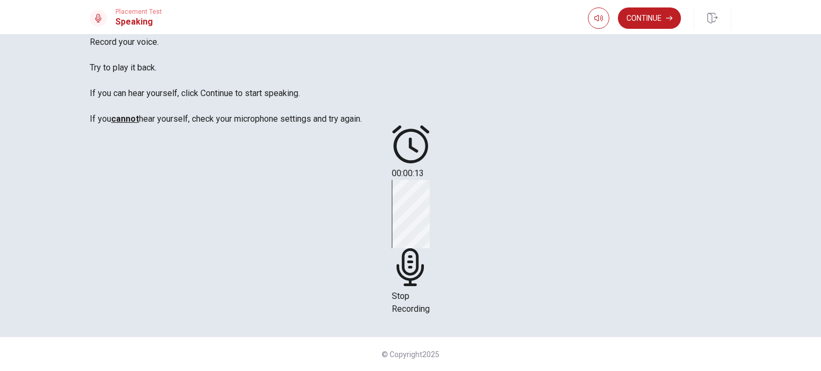
scroll to position [77, 0]
click at [430, 291] on span "Stop Recording" at bounding box center [411, 302] width 38 height 23
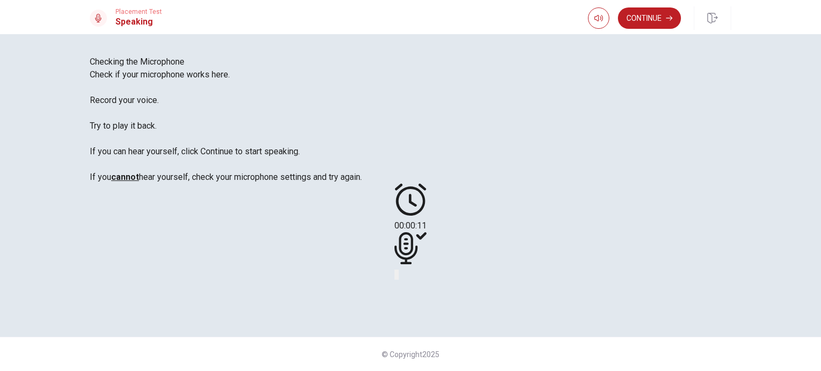
click at [427, 233] on div at bounding box center [410, 251] width 32 height 36
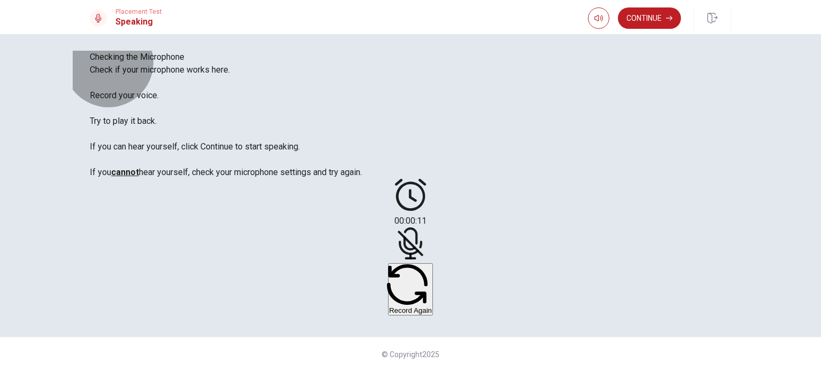
click at [433, 265] on button "Record Again" at bounding box center [410, 290] width 45 height 52
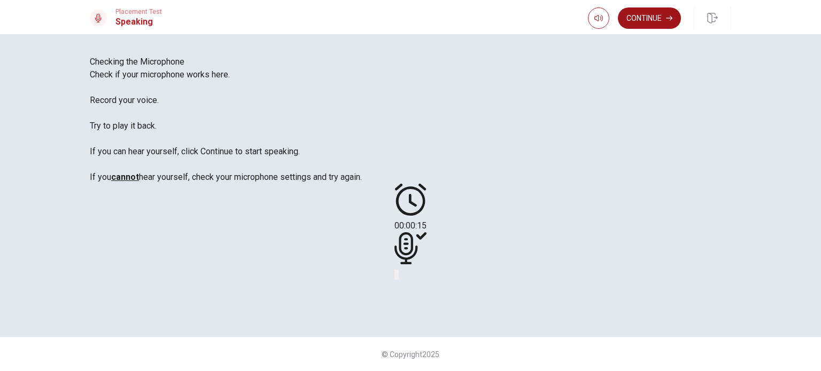
click at [652, 23] on button "Continue" at bounding box center [649, 17] width 63 height 21
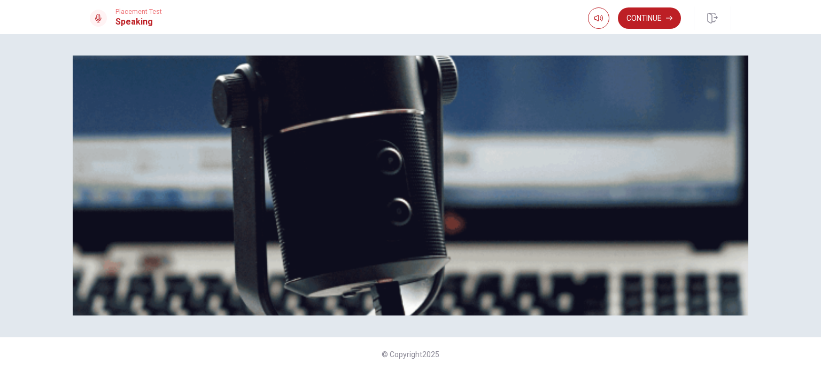
scroll to position [174, 0]
click at [647, 21] on button "Continue" at bounding box center [649, 17] width 63 height 21
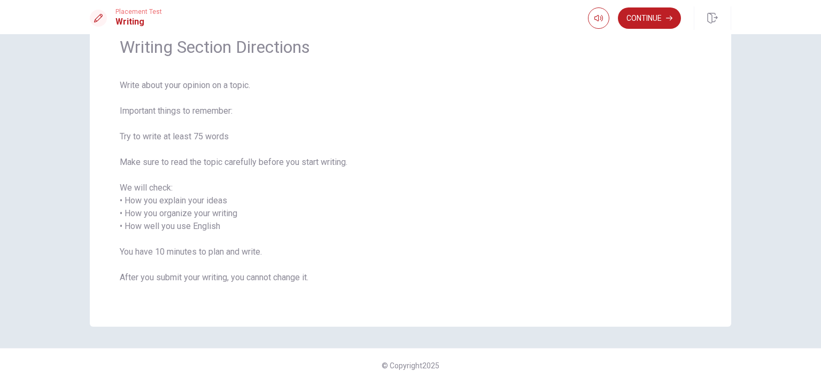
scroll to position [60, 0]
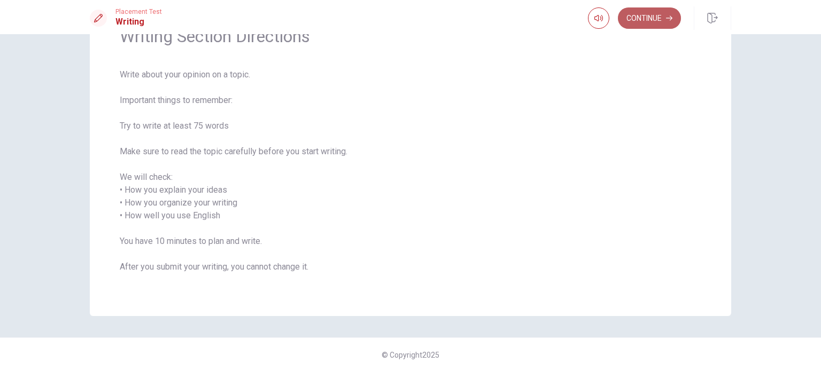
click at [639, 12] on button "Continue" at bounding box center [649, 17] width 63 height 21
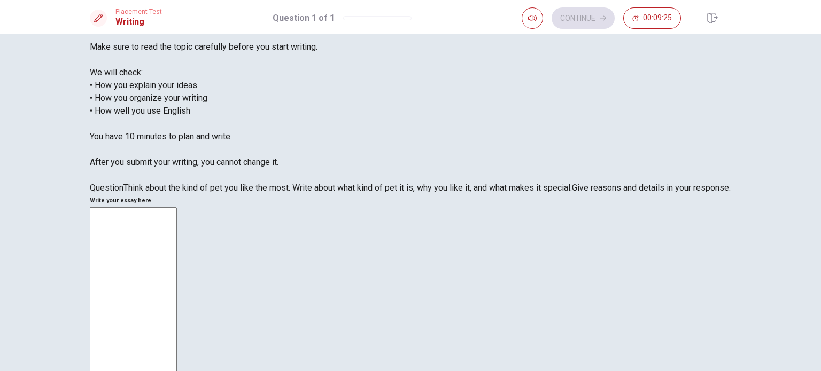
scroll to position [0, 0]
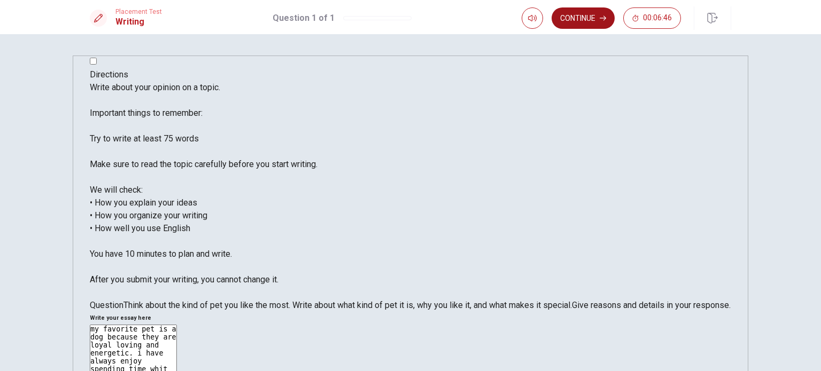
type textarea "my favorite pet is a dog because they are loyal loving and energetic. i have al…"
click at [579, 17] on button "Continue" at bounding box center [583, 17] width 63 height 21
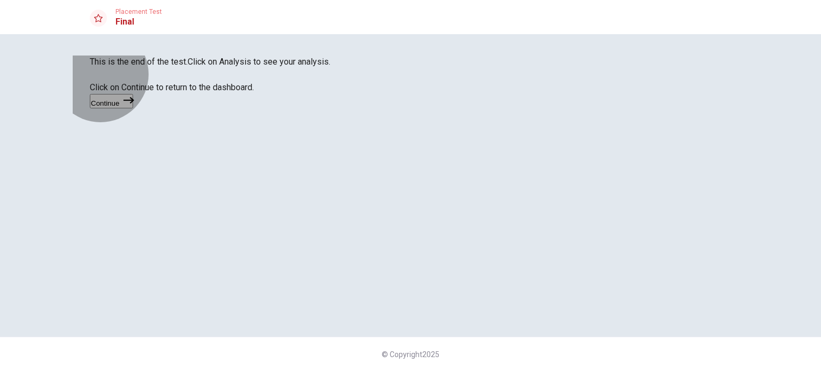
click at [133, 109] on button "Continue" at bounding box center [111, 101] width 43 height 14
